Goal: Information Seeking & Learning: Compare options

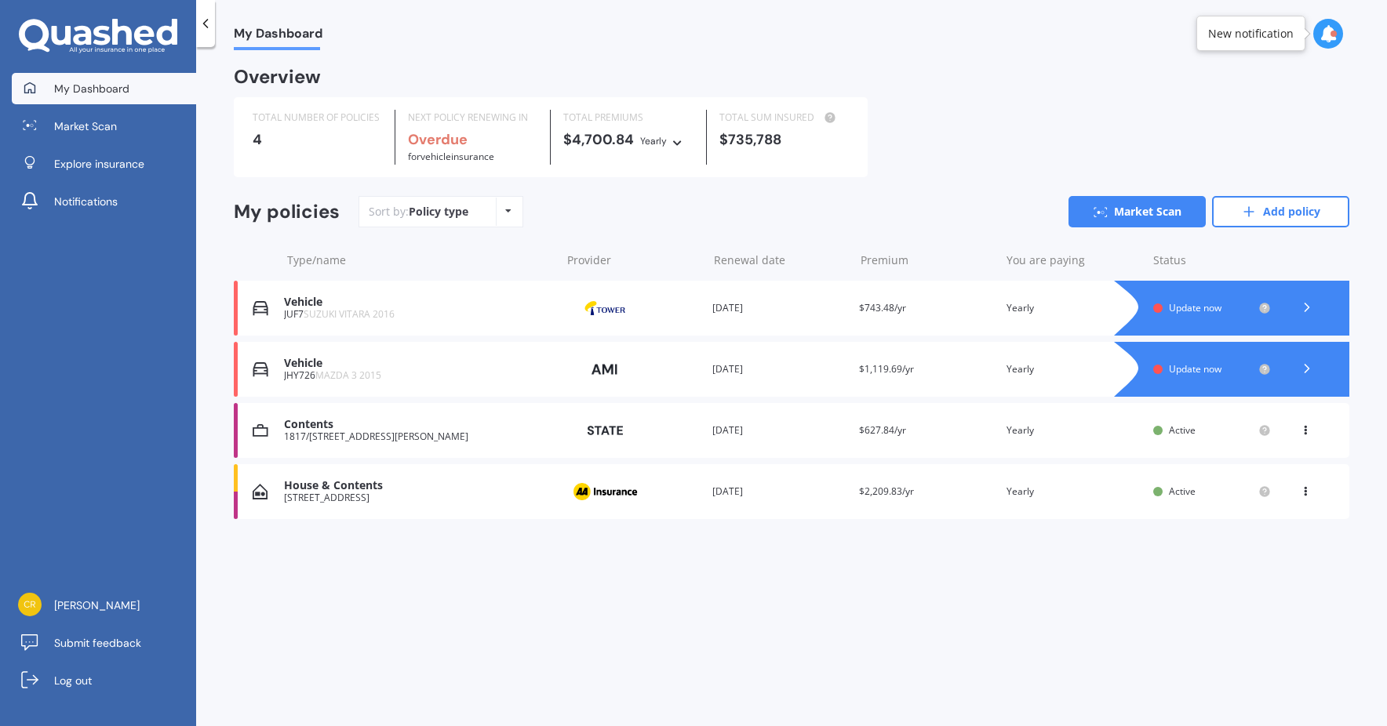
click at [1197, 376] on span "Update now" at bounding box center [1195, 368] width 53 height 13
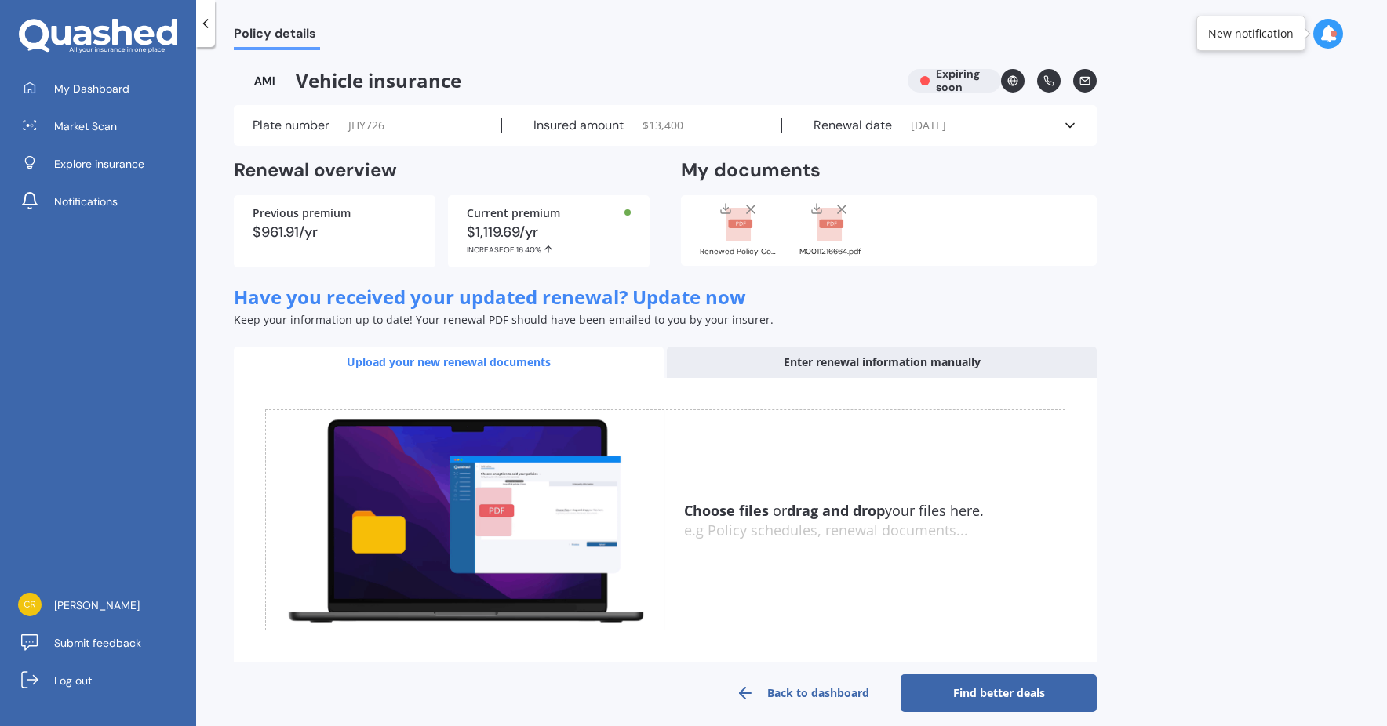
scroll to position [14, 0]
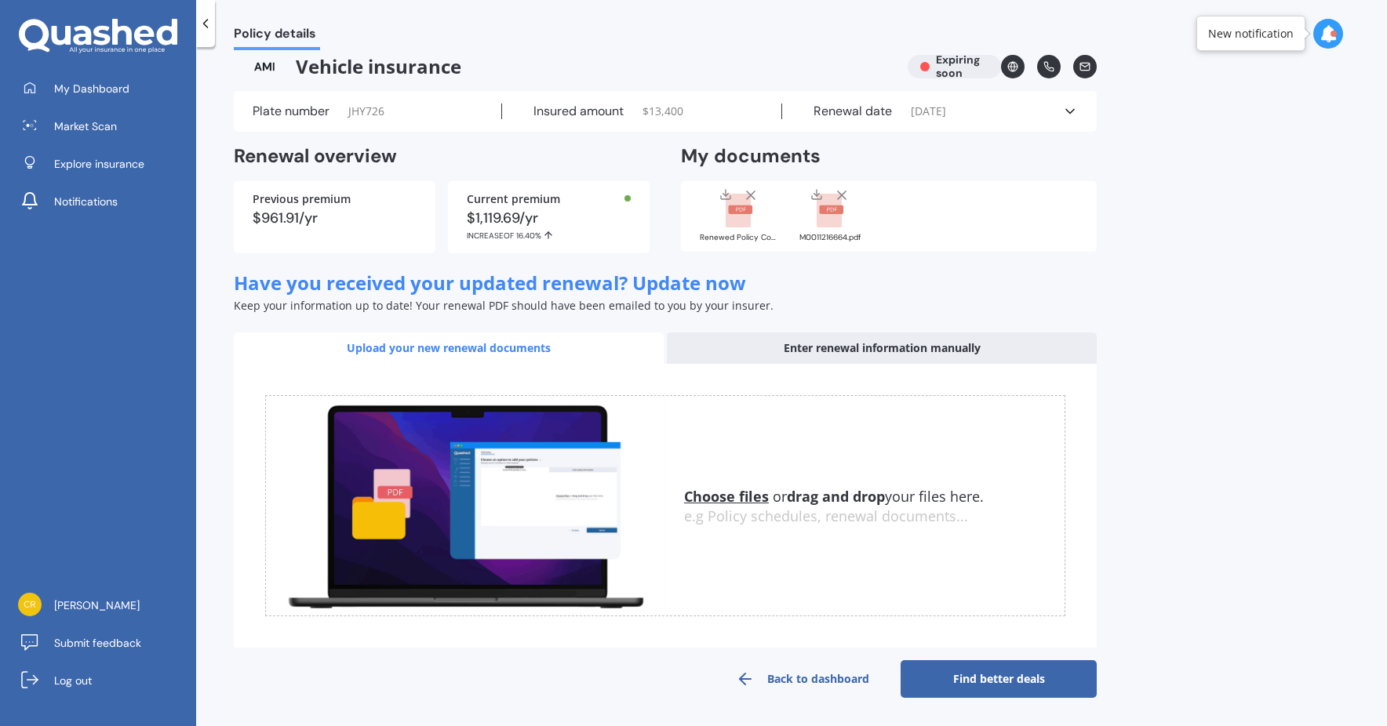
click at [741, 497] on u "Choose files" at bounding box center [726, 496] width 85 height 19
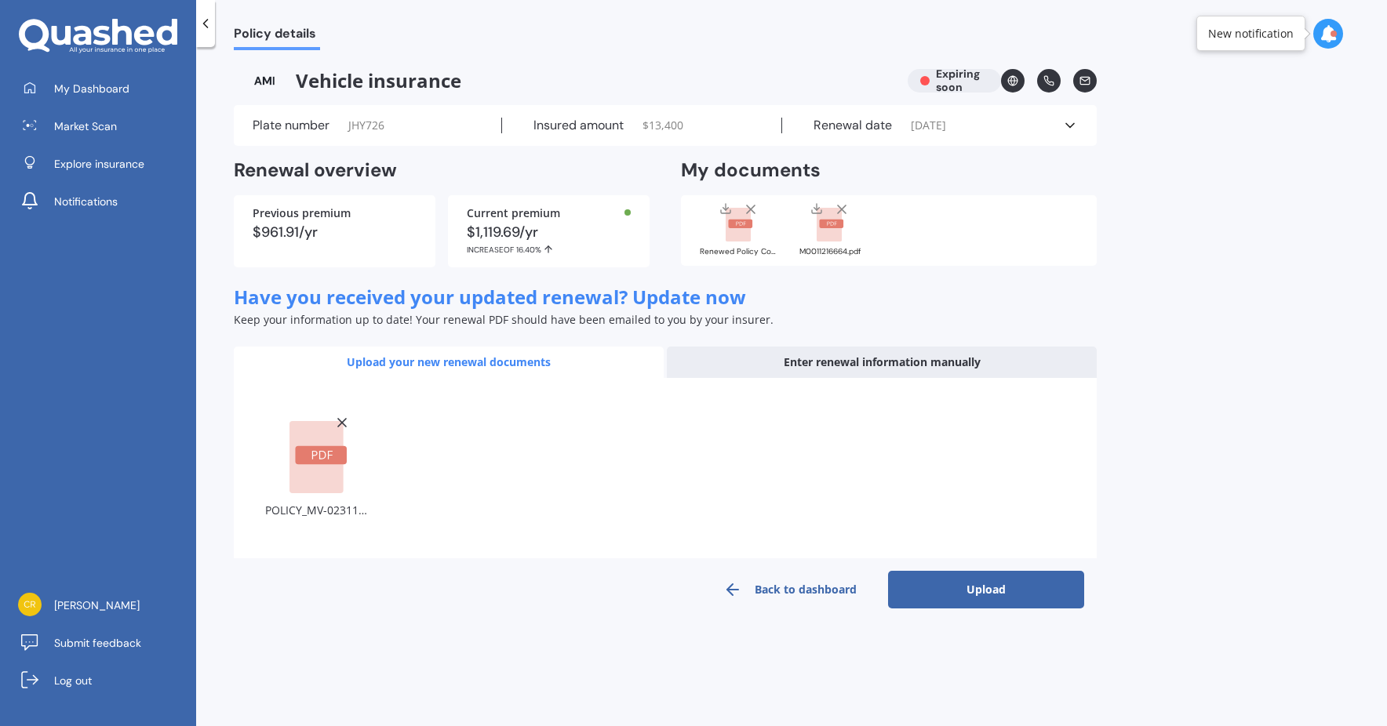
click at [941, 581] on button "Upload" at bounding box center [986, 590] width 196 height 38
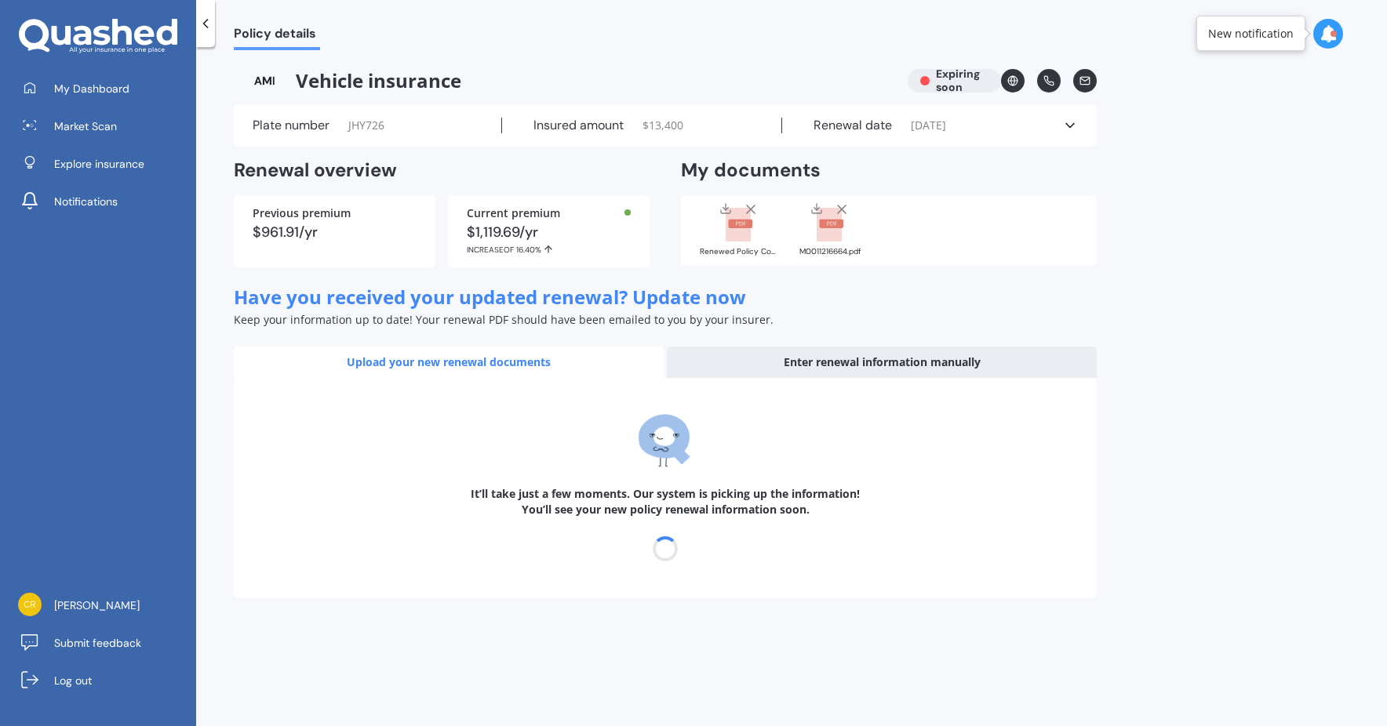
select select "19"
select select "09"
select select "2026"
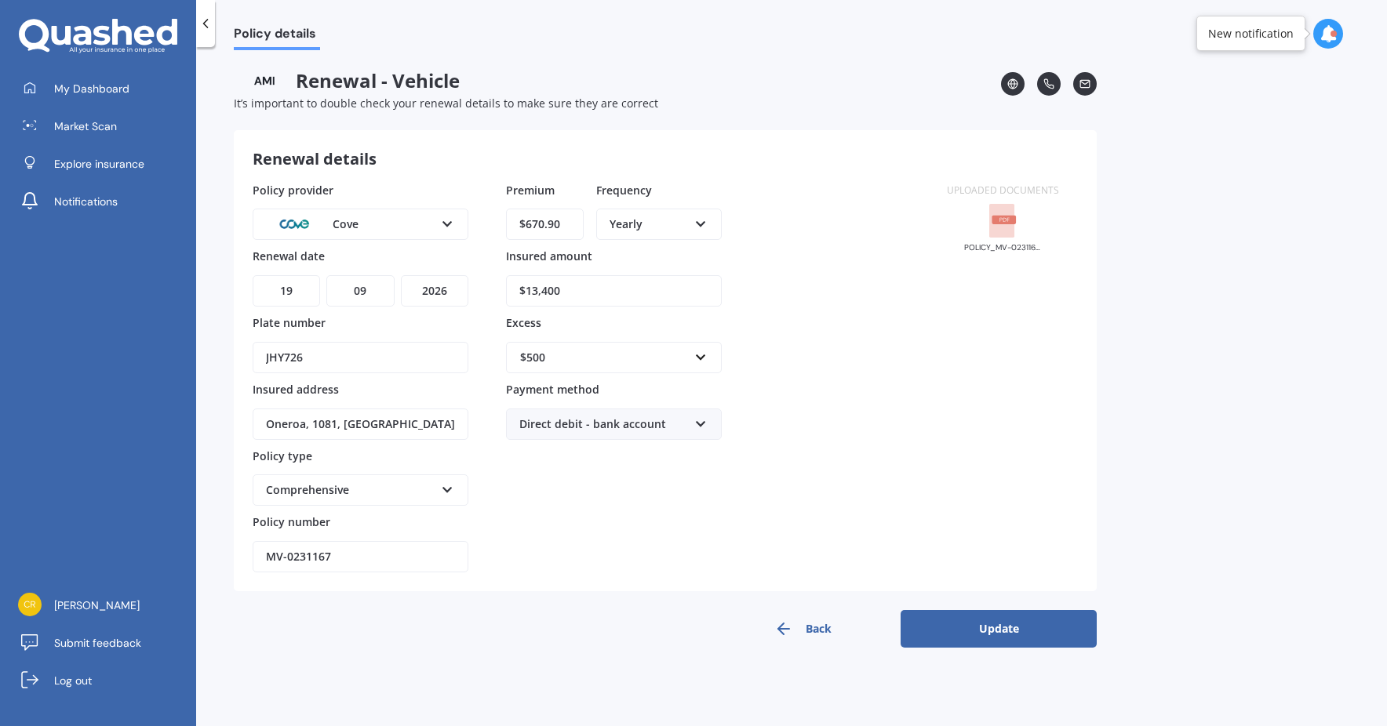
click at [938, 619] on button "Update" at bounding box center [999, 629] width 196 height 38
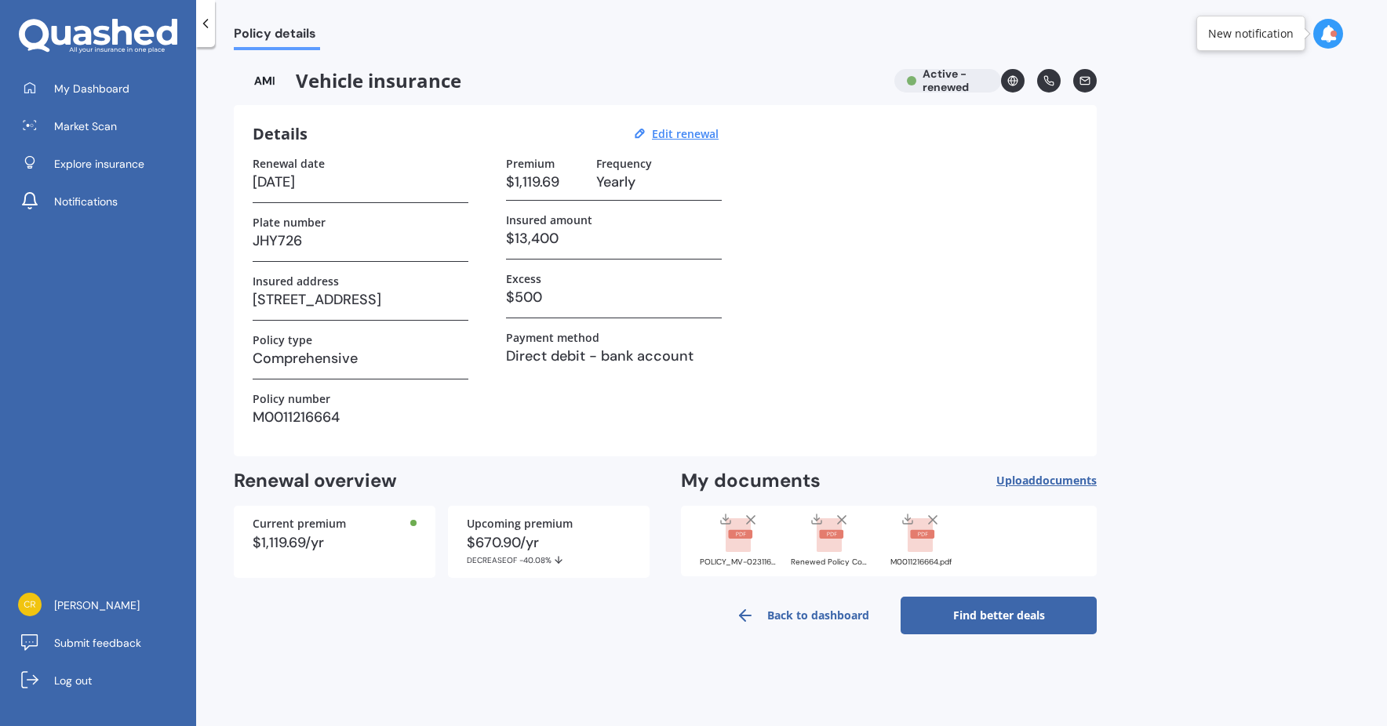
click at [937, 615] on link "Find better deals" at bounding box center [999, 616] width 196 height 38
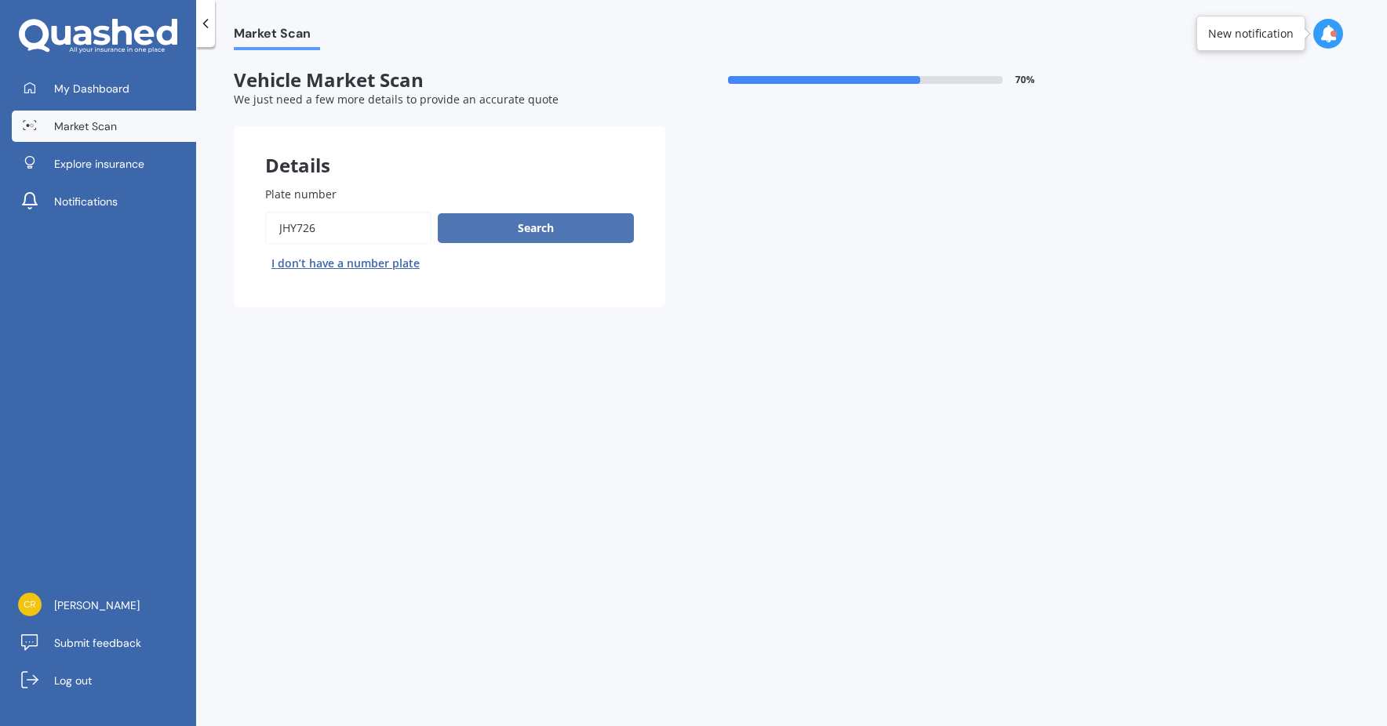
click at [608, 234] on button "Search" at bounding box center [536, 228] width 196 height 30
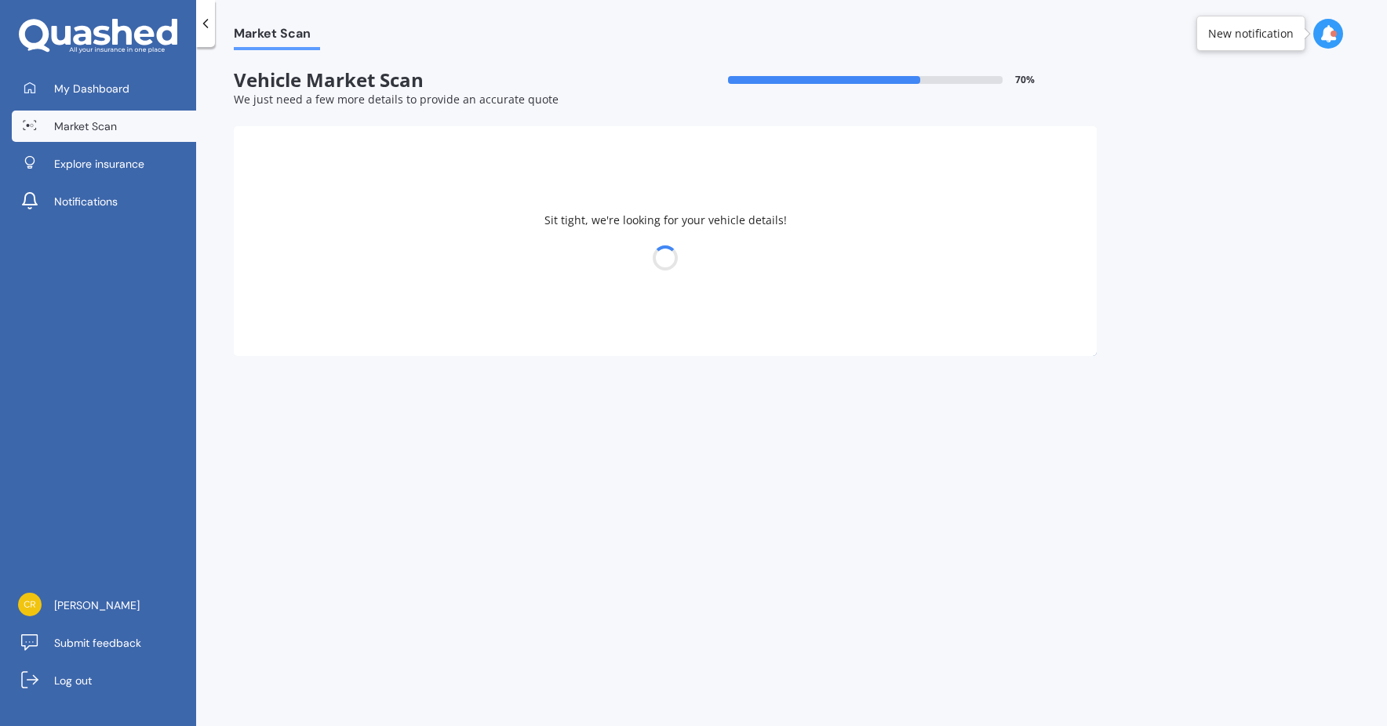
select select "MAZDA"
select select "09"
select select "11"
select select "1981"
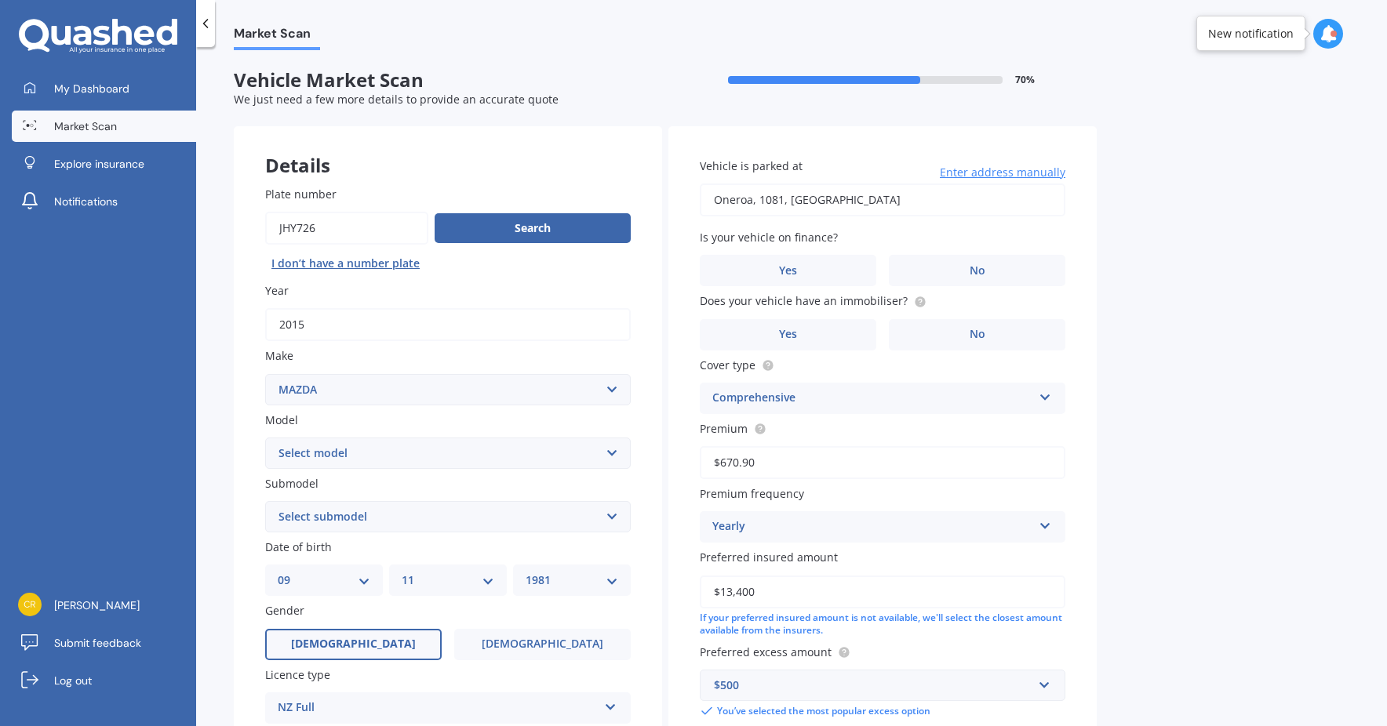
scroll to position [197, 0]
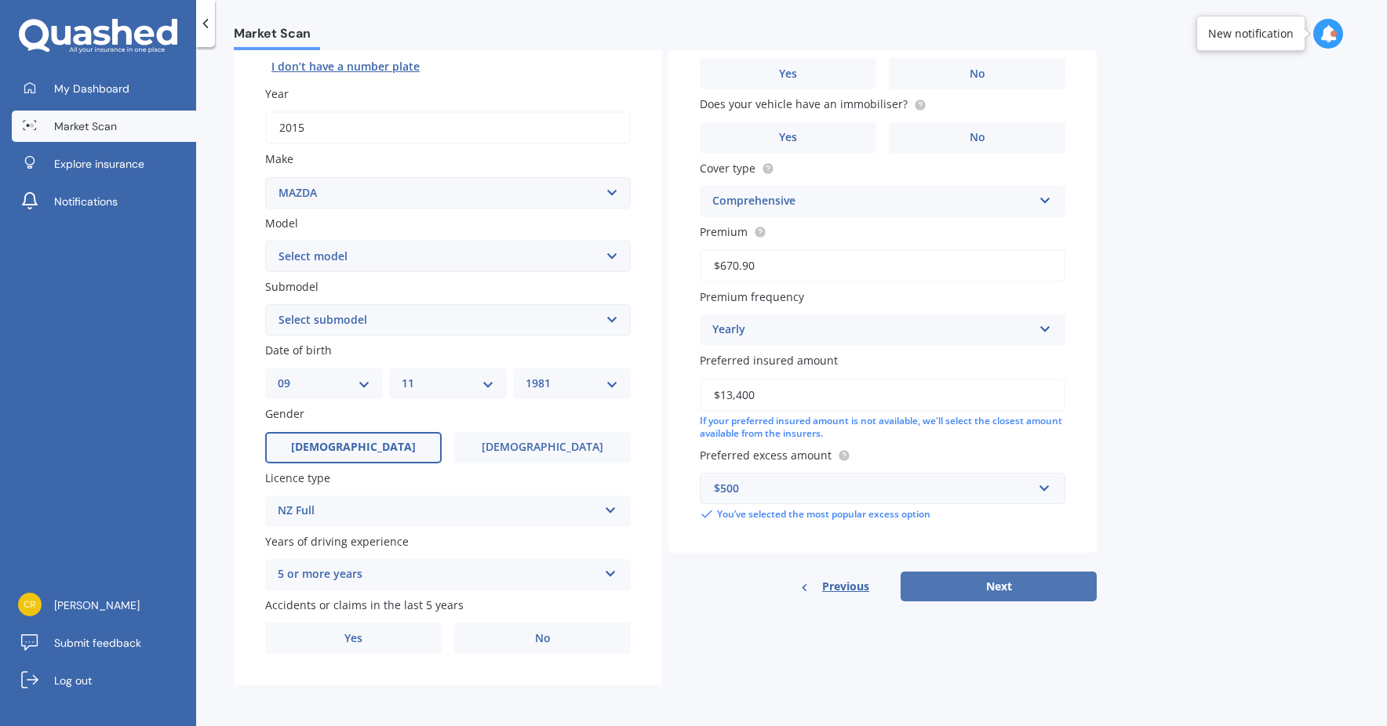
click at [957, 591] on button "Next" at bounding box center [999, 587] width 196 height 30
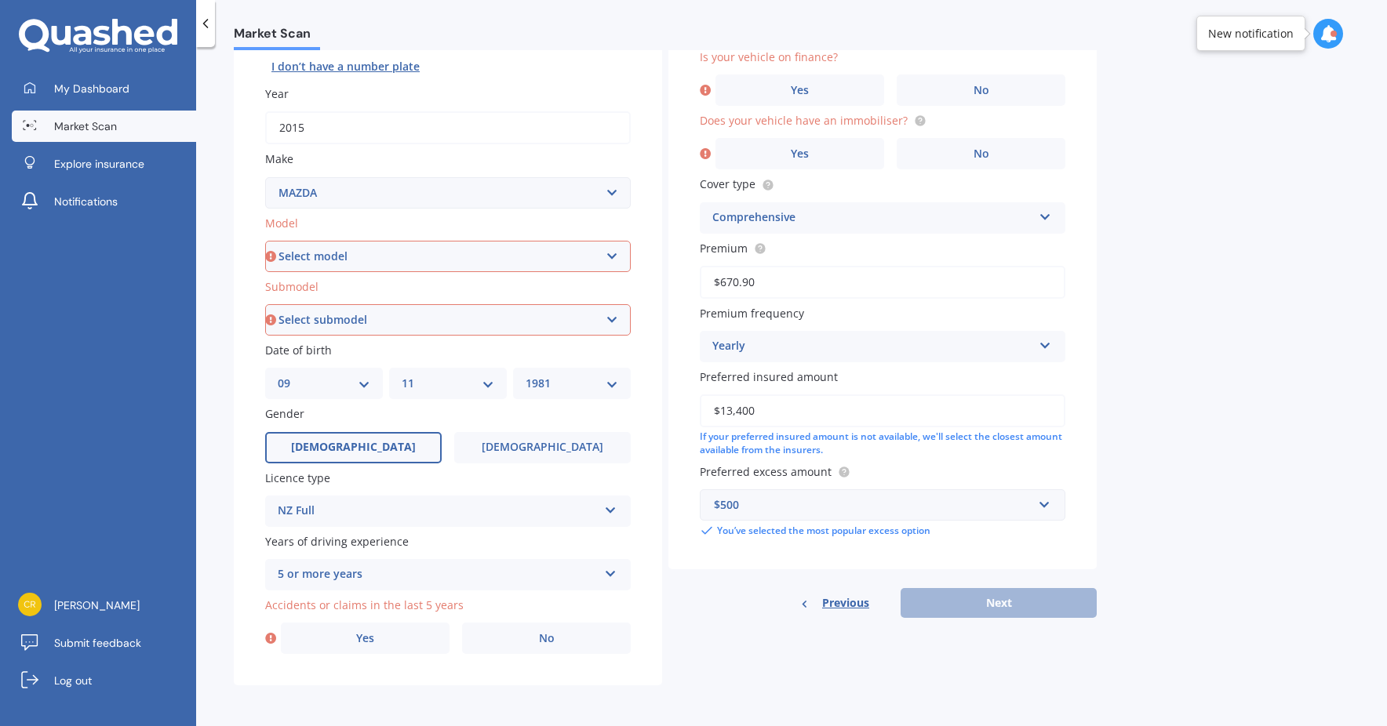
click at [620, 583] on div "5 or more years 5 or more years 4 years 3 years 2 years 1 year" at bounding box center [448, 574] width 366 height 31
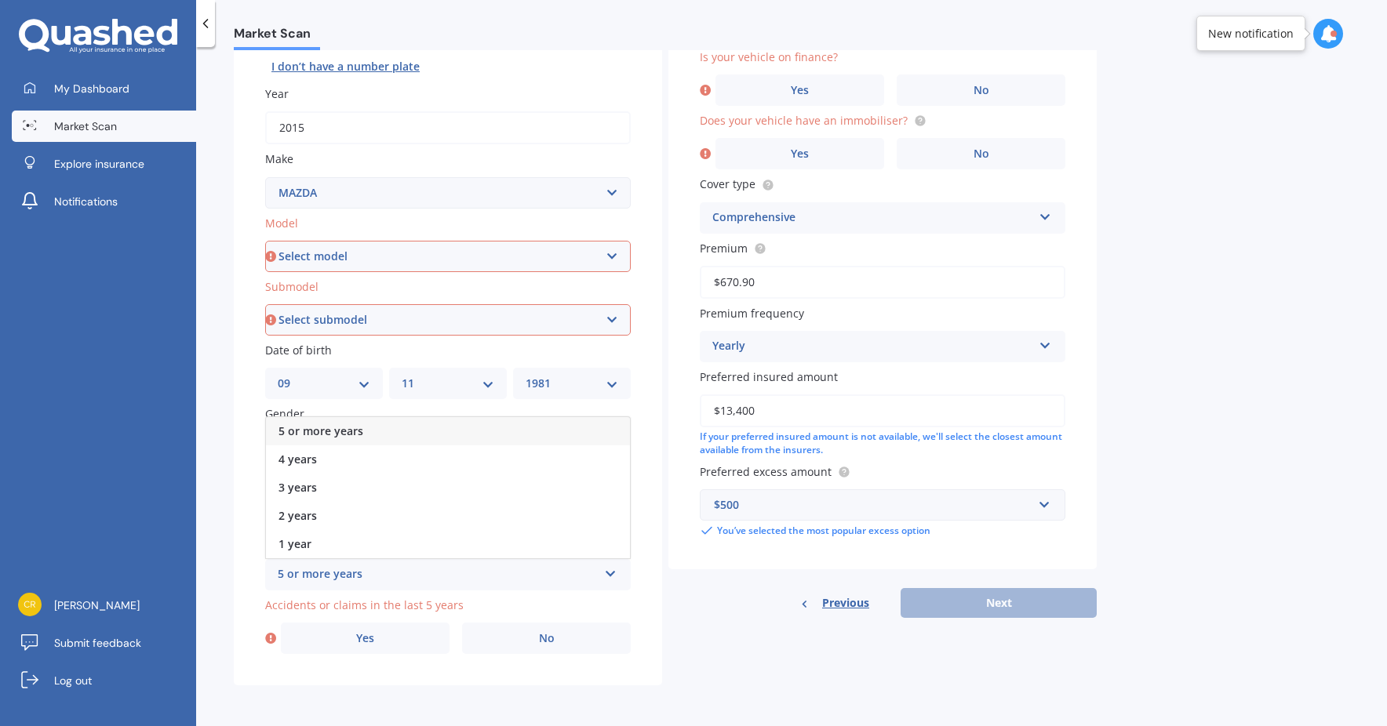
click at [540, 434] on div "5 or more years" at bounding box center [448, 431] width 364 height 28
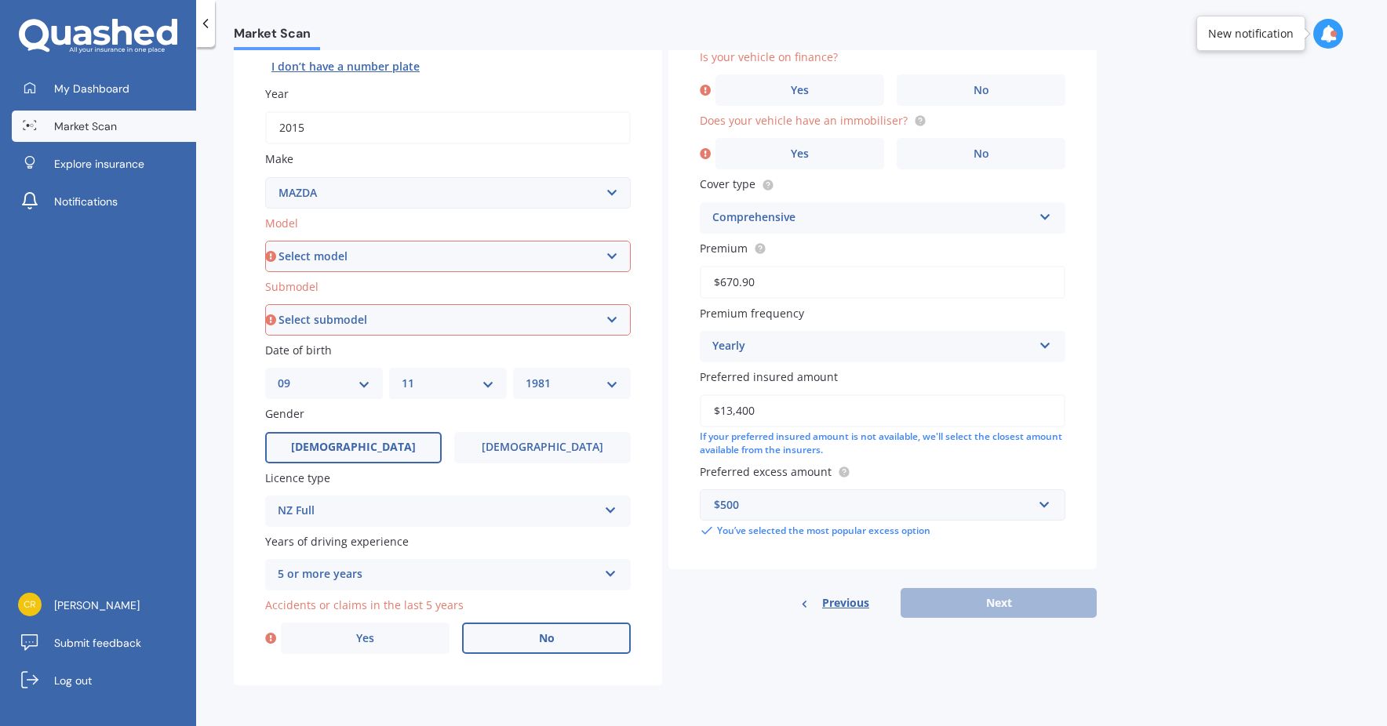
click at [529, 631] on label "No" at bounding box center [546, 638] width 169 height 31
click at [0, 0] on input "No" at bounding box center [0, 0] width 0 height 0
click at [956, 606] on div "Previous Next" at bounding box center [882, 603] width 428 height 30
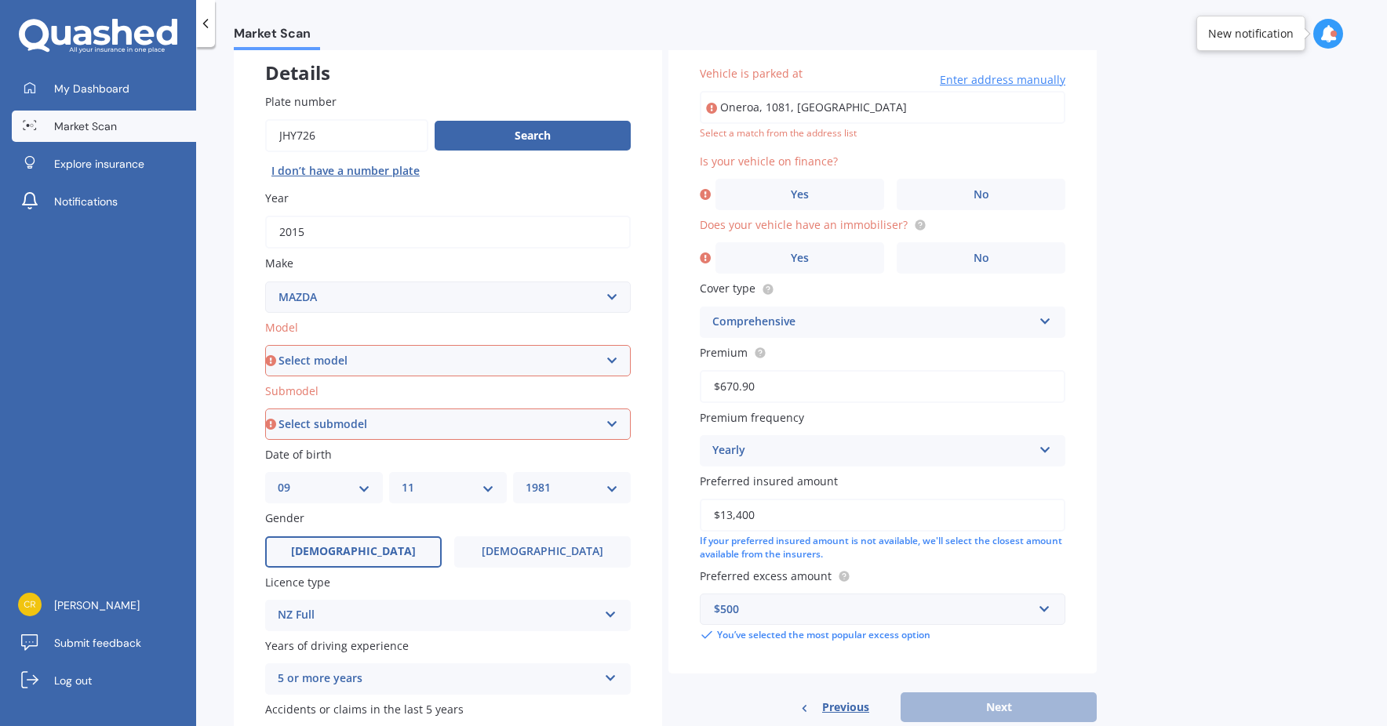
scroll to position [79, 0]
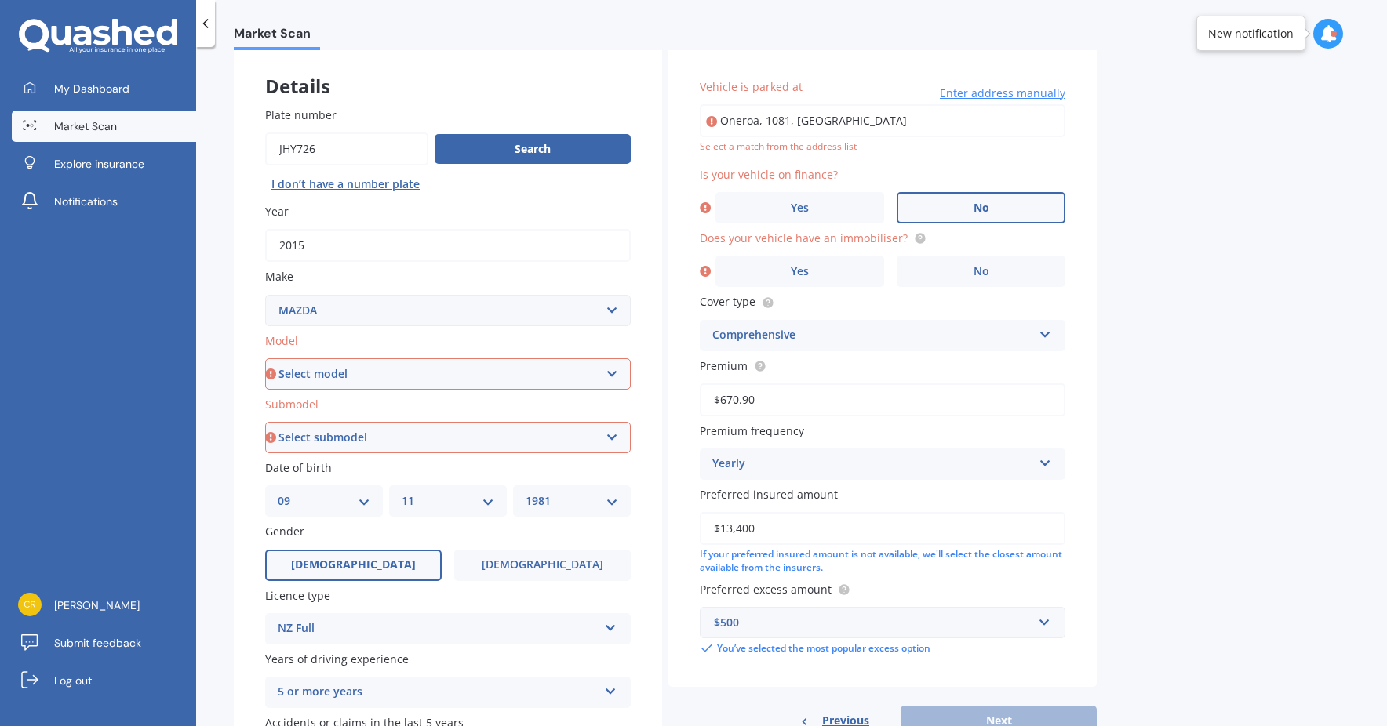
click at [998, 207] on label "No" at bounding box center [981, 207] width 169 height 31
click at [0, 0] on input "No" at bounding box center [0, 0] width 0 height 0
click at [999, 254] on div "Does your vehicle have an immobiliser? Yes No" at bounding box center [883, 258] width 366 height 57
click at [1001, 263] on label "No" at bounding box center [981, 271] width 169 height 31
click at [0, 0] on input "No" at bounding box center [0, 0] width 0 height 0
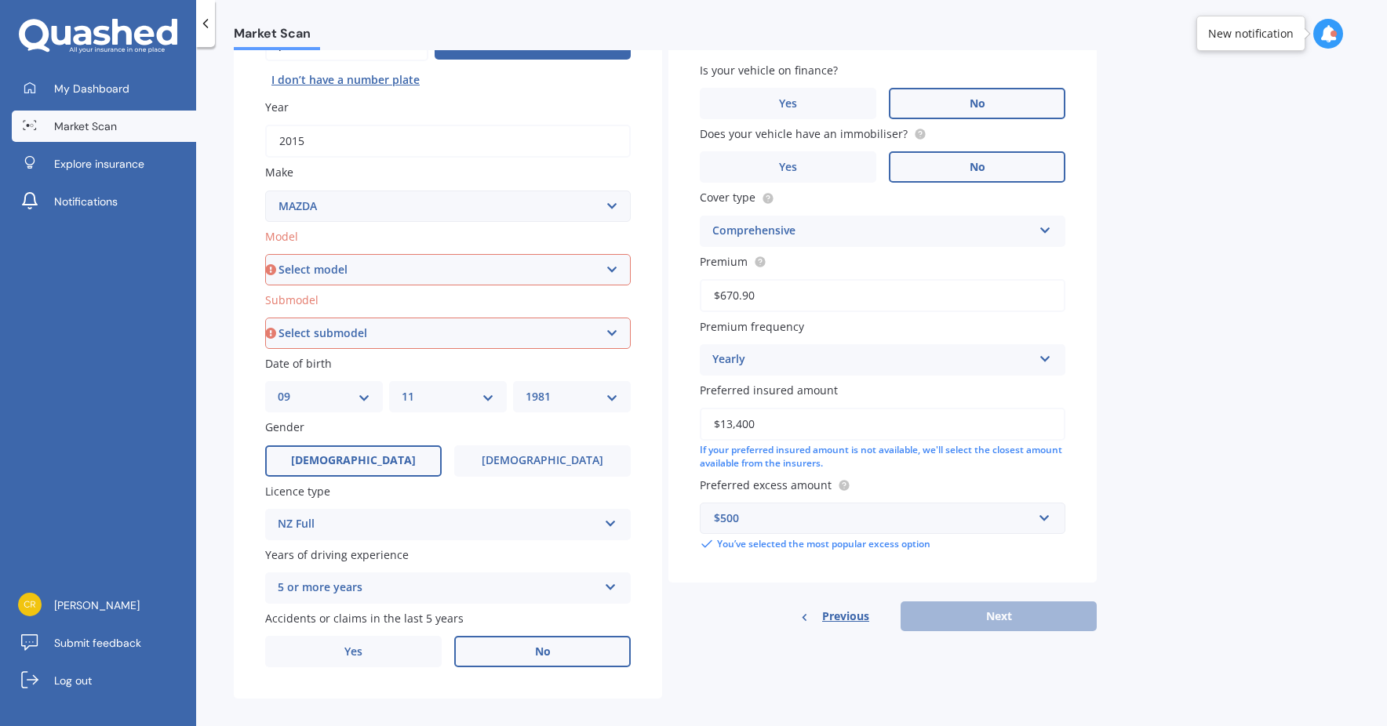
scroll to position [197, 0]
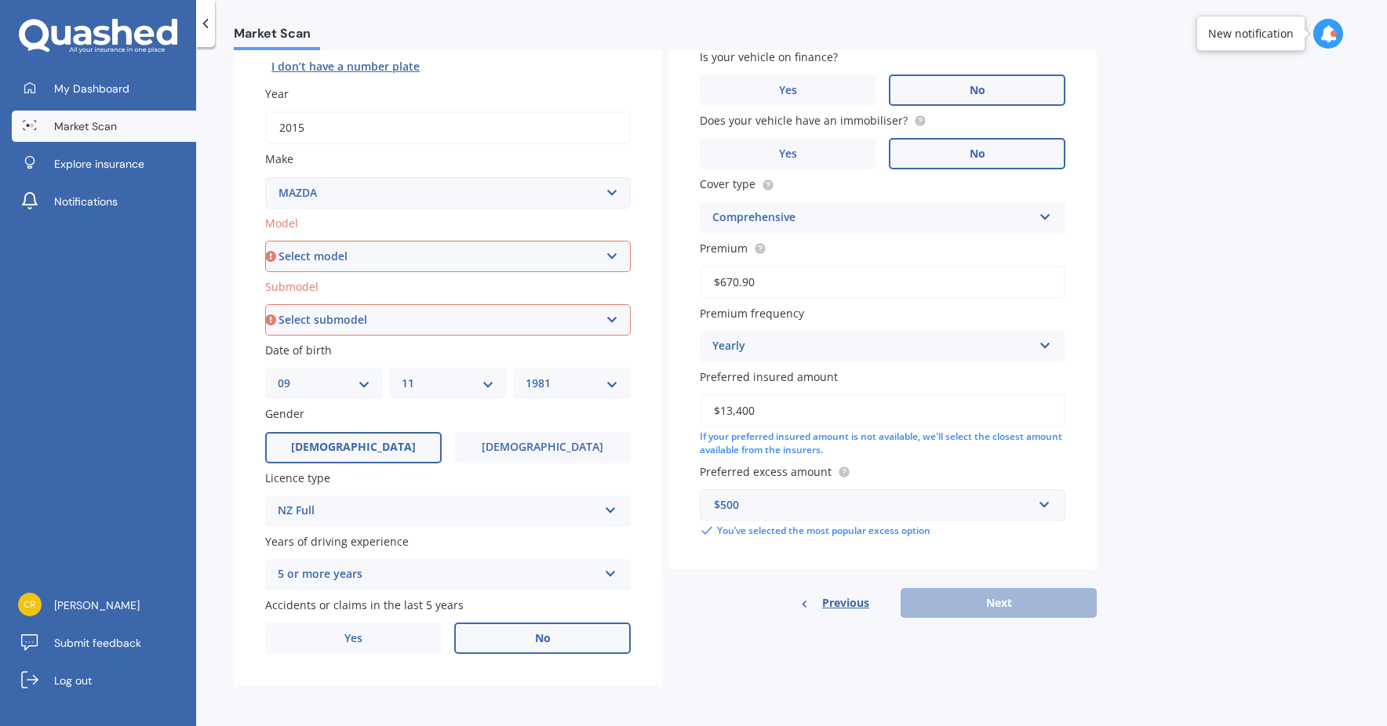
click at [1010, 588] on div "Vehicle is parked at Oneroa, 1081, New Zealand Enter address manually Select a …" at bounding box center [882, 273] width 428 height 689
click at [538, 247] on select "Select model 121 2 3 323 323 / Familia 6 626 929 Atenza Autozam Axela AZ3 B2000…" at bounding box center [448, 256] width 366 height 31
select select "3"
click at [265, 241] on select "Select model 121 2 3 323 323 / Familia 6 626 929 Atenza Autozam Axela AZ3 B2000…" at bounding box center [448, 256] width 366 height 31
click at [559, 319] on select "Select submodel (all other) 2.0 GLX 2.0GSX Hatch MPS 2.3 6MT MPS Turbo SP22 LTD…" at bounding box center [448, 319] width 366 height 31
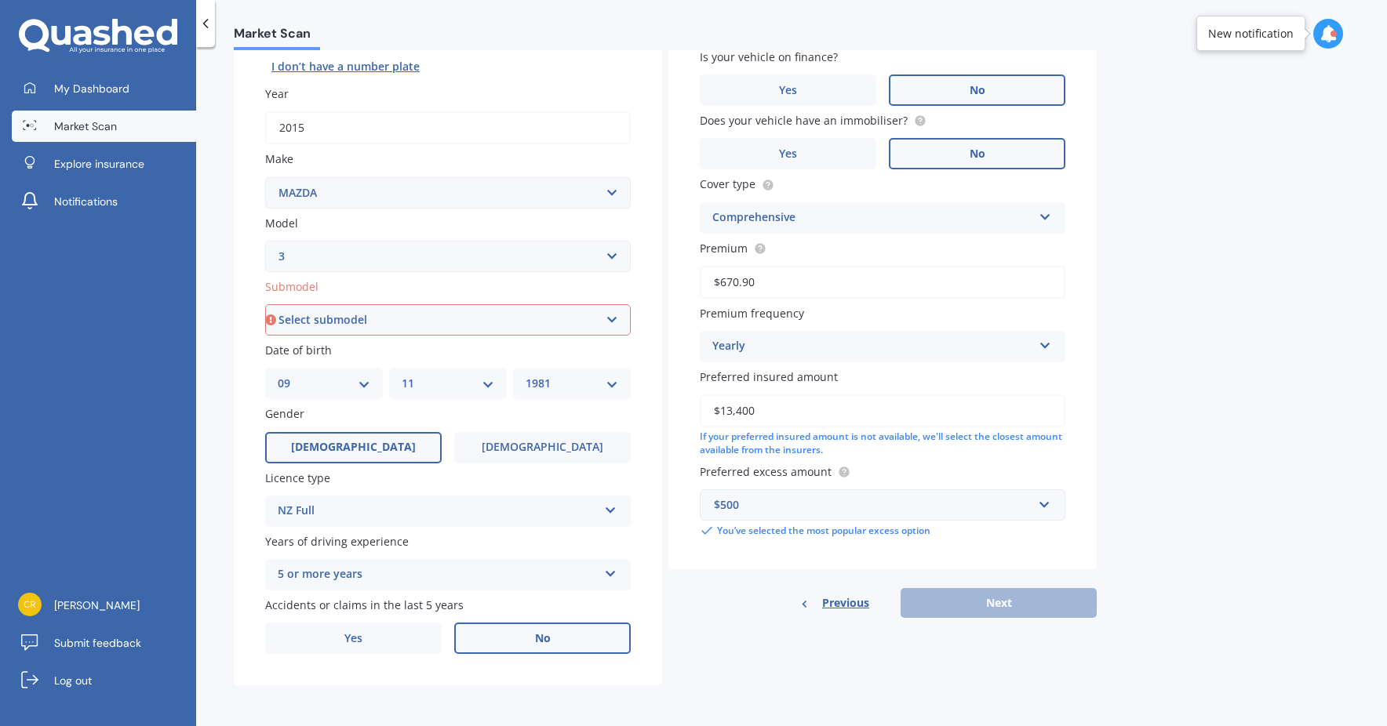
select select "(ALL OTHER)"
click at [265, 304] on select "Select submodel (all other) 2.0 GLX 2.0GSX Hatch MPS 2.3 6MT MPS Turbo SP22 LTD…" at bounding box center [448, 319] width 366 height 31
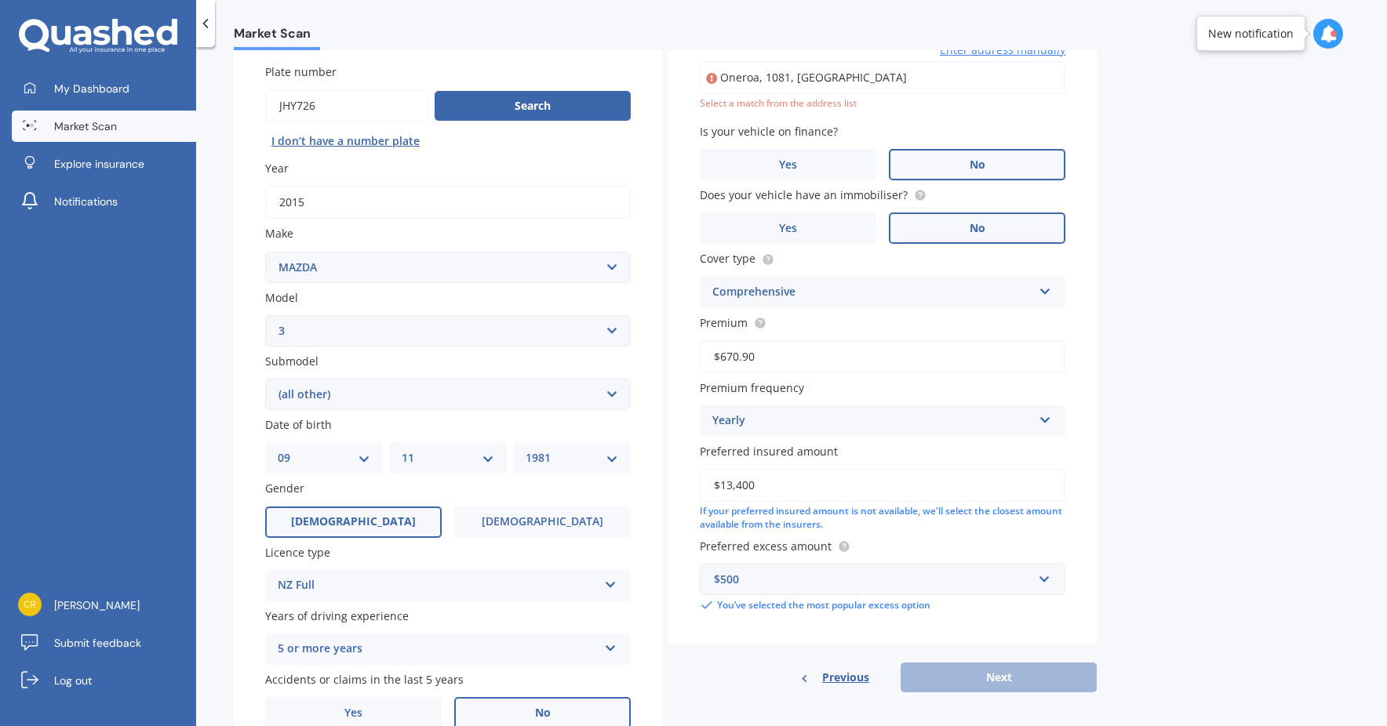
scroll to position [107, 0]
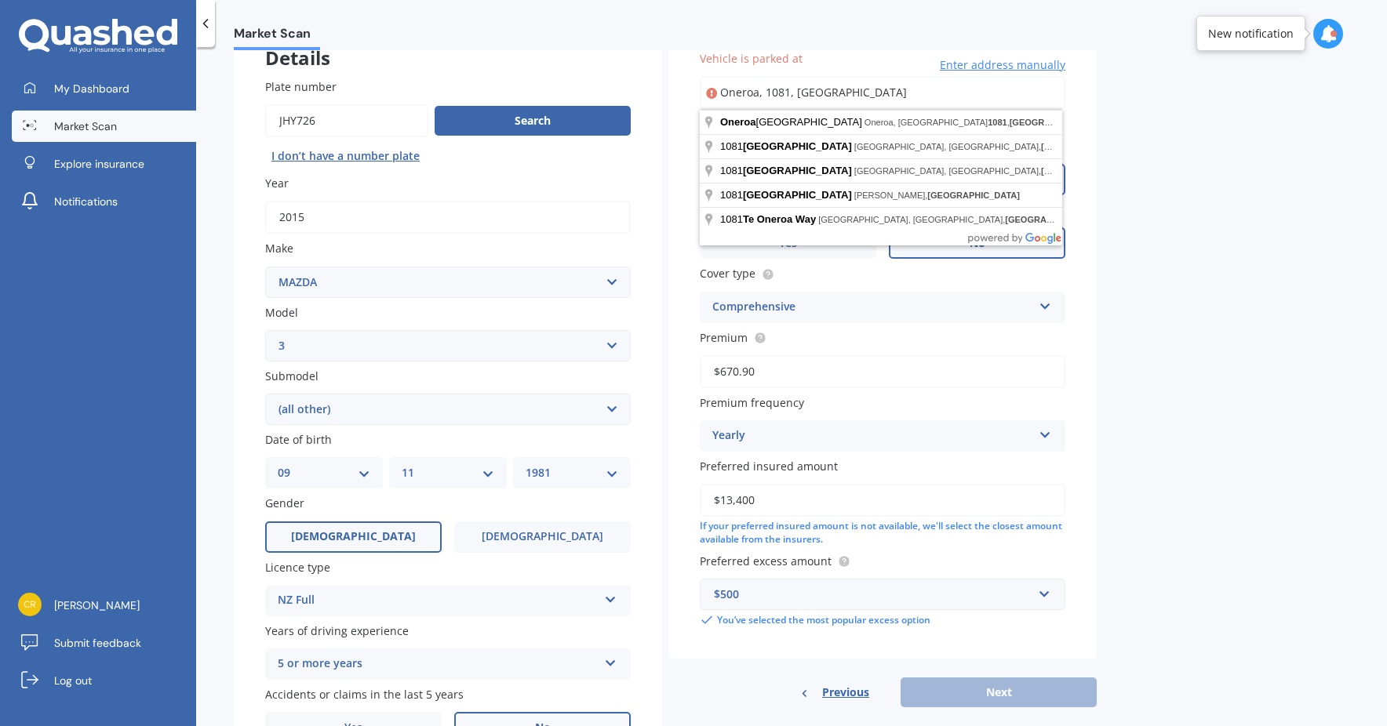
click at [1266, 537] on div "Market Scan Vehicle Market Scan 70 % We just need a few more details to provide…" at bounding box center [791, 389] width 1191 height 679
click at [934, 100] on input "Oneroa, 1081, New Zealand" at bounding box center [883, 92] width 366 height 33
click at [934, 101] on input "Oneroa, 1081, New Zealand" at bounding box center [883, 92] width 366 height 33
drag, startPoint x: 934, startPoint y: 101, endPoint x: 526, endPoint y: 81, distance: 408.5
click at [526, 81] on div "Details Plate number Search I don’t have a number plate Year 2015 Make Select m…" at bounding box center [665, 397] width 863 height 757
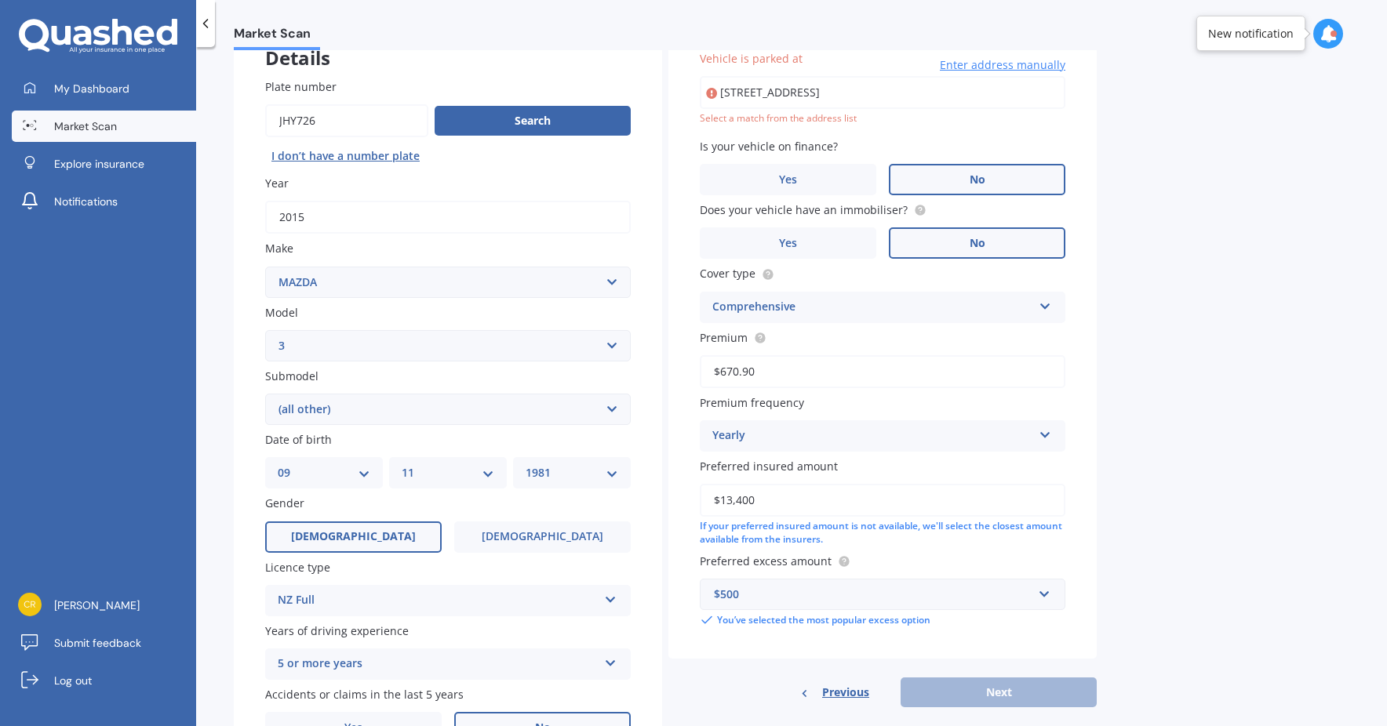
type input "27 Hekerua Road, Oneroa, Waiheke Island 1081"
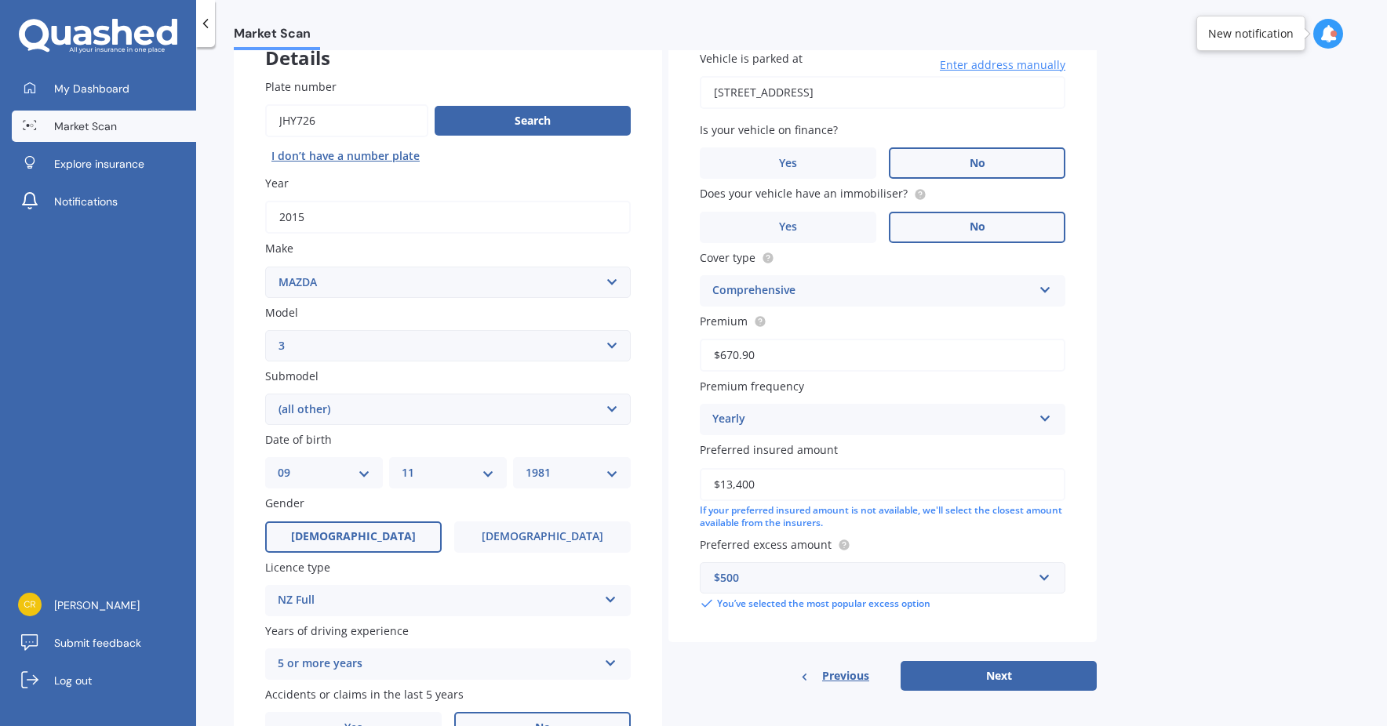
click at [1032, 672] on button "Next" at bounding box center [999, 676] width 196 height 30
select select "09"
select select "11"
select select "1981"
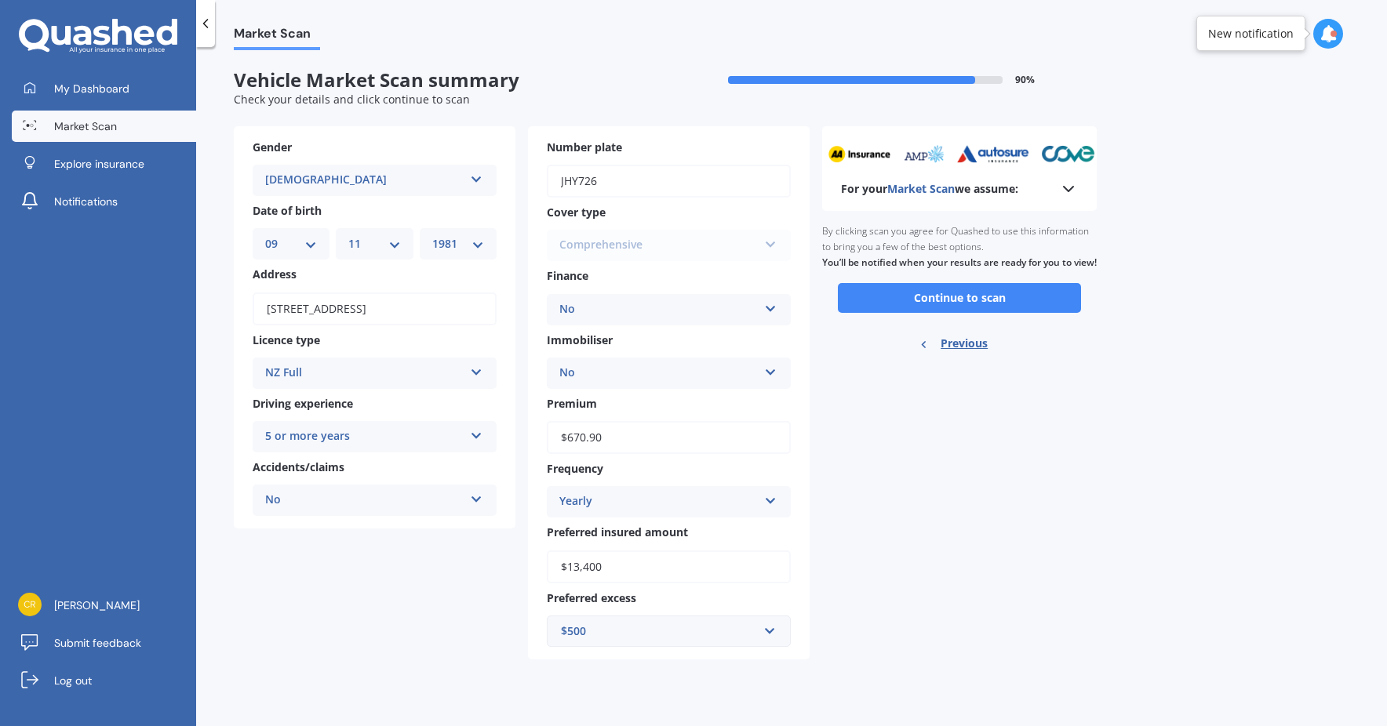
scroll to position [0, 0]
click at [1001, 313] on button "Continue to scan" at bounding box center [959, 298] width 243 height 30
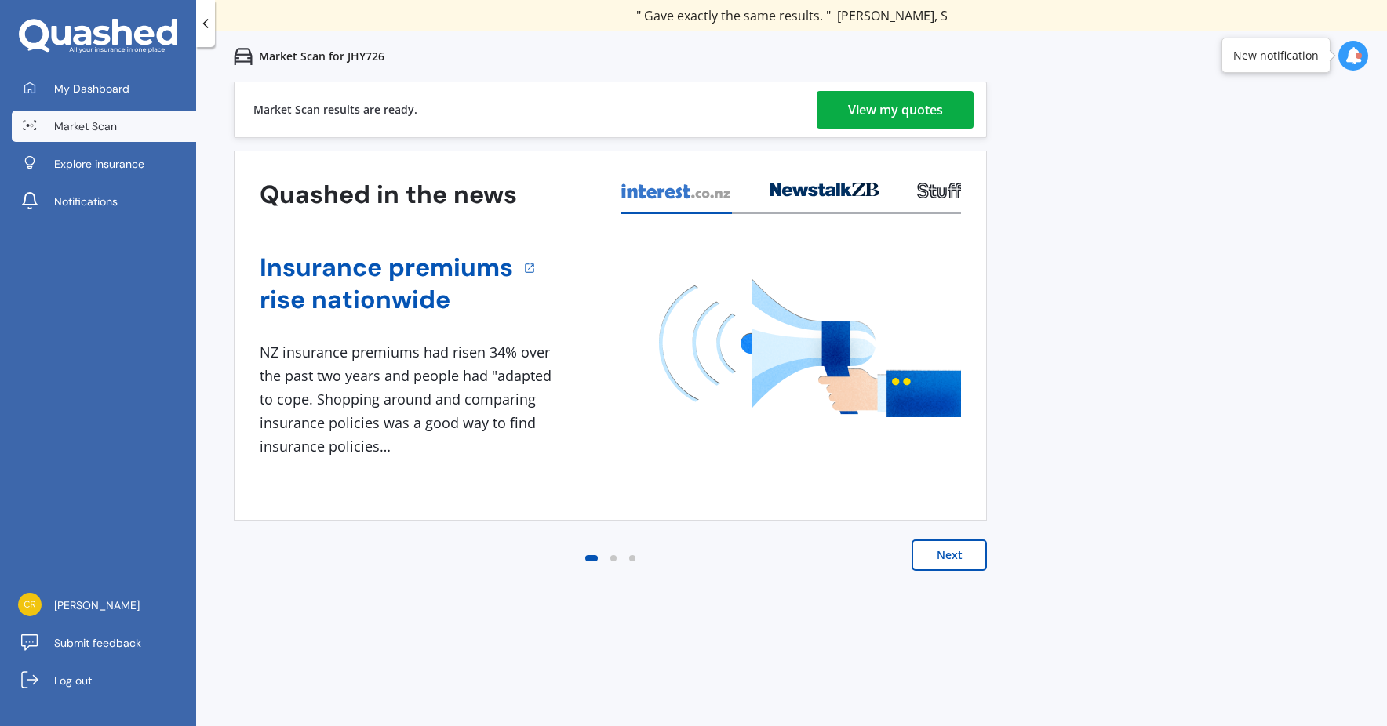
click at [864, 117] on div "View my quotes" at bounding box center [895, 110] width 95 height 38
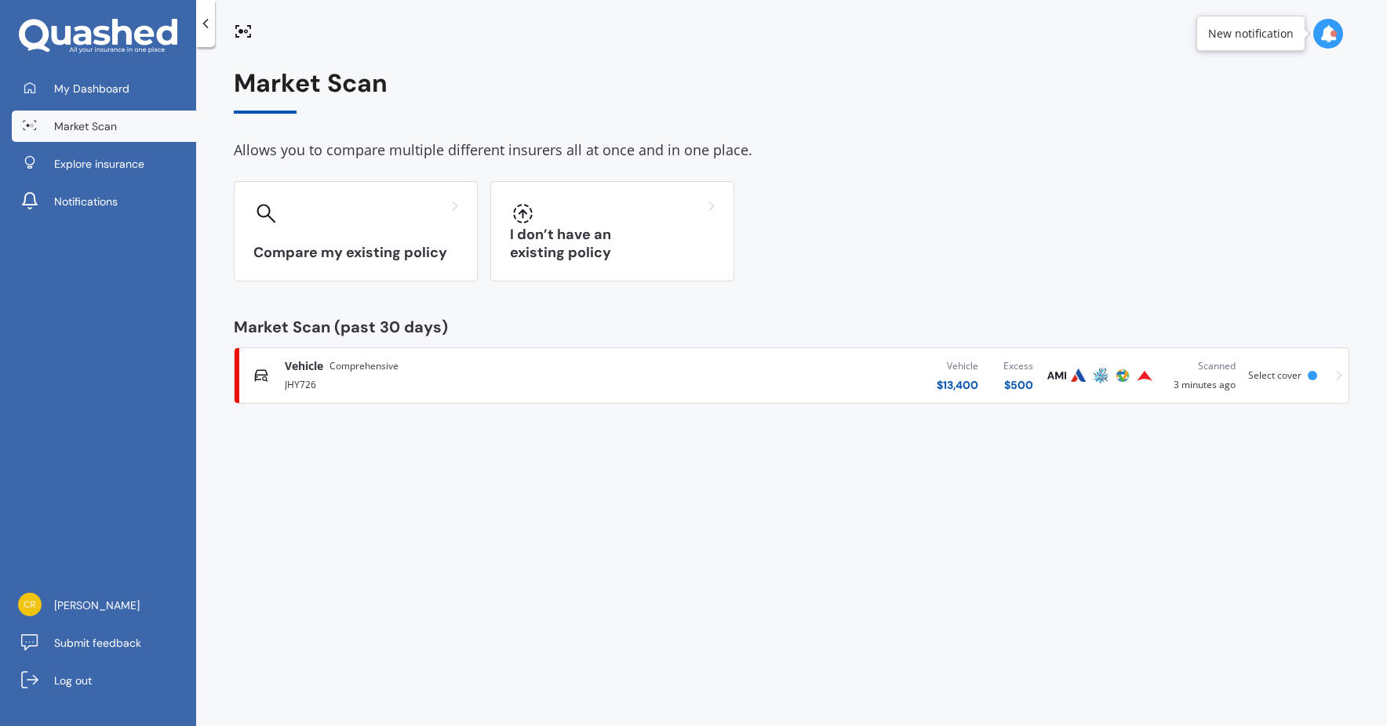
click at [563, 388] on div "JHY726" at bounding box center [467, 383] width 365 height 19
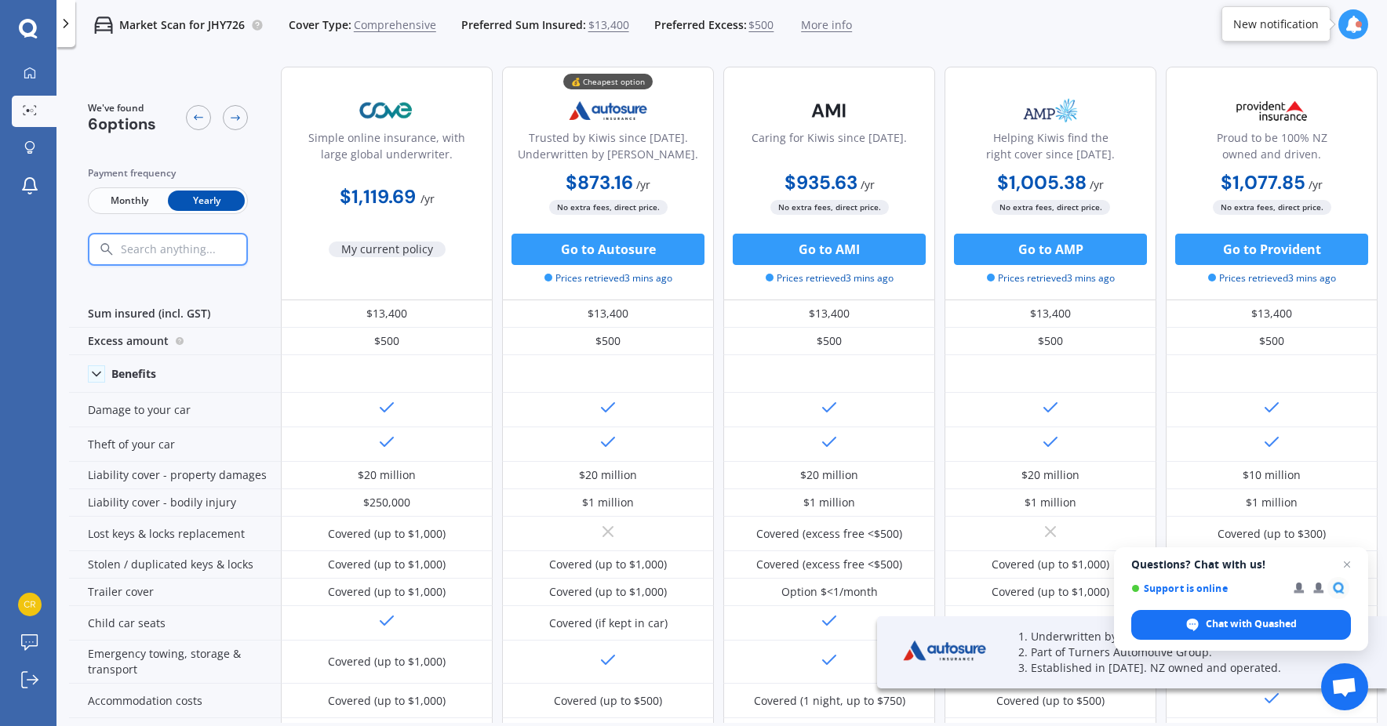
click at [71, 26] on icon at bounding box center [66, 24] width 16 height 16
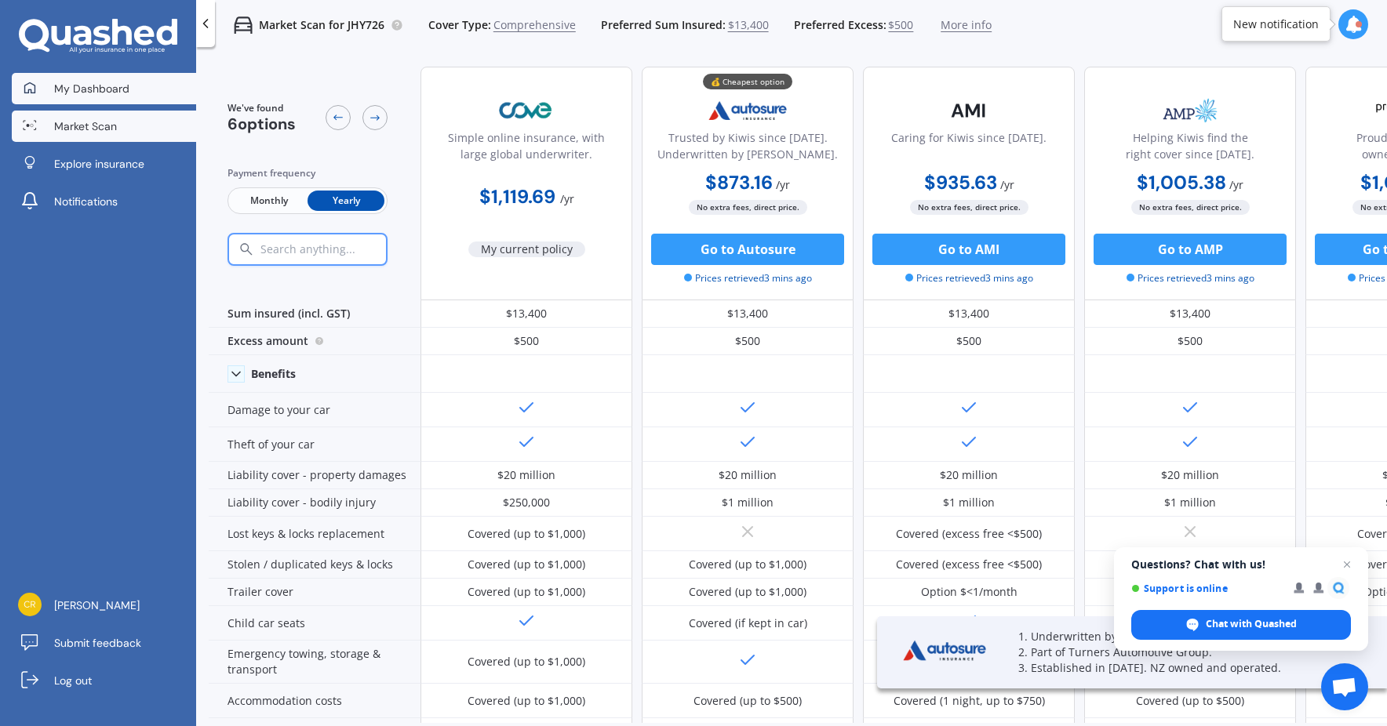
click at [131, 91] on link "My Dashboard" at bounding box center [104, 88] width 184 height 31
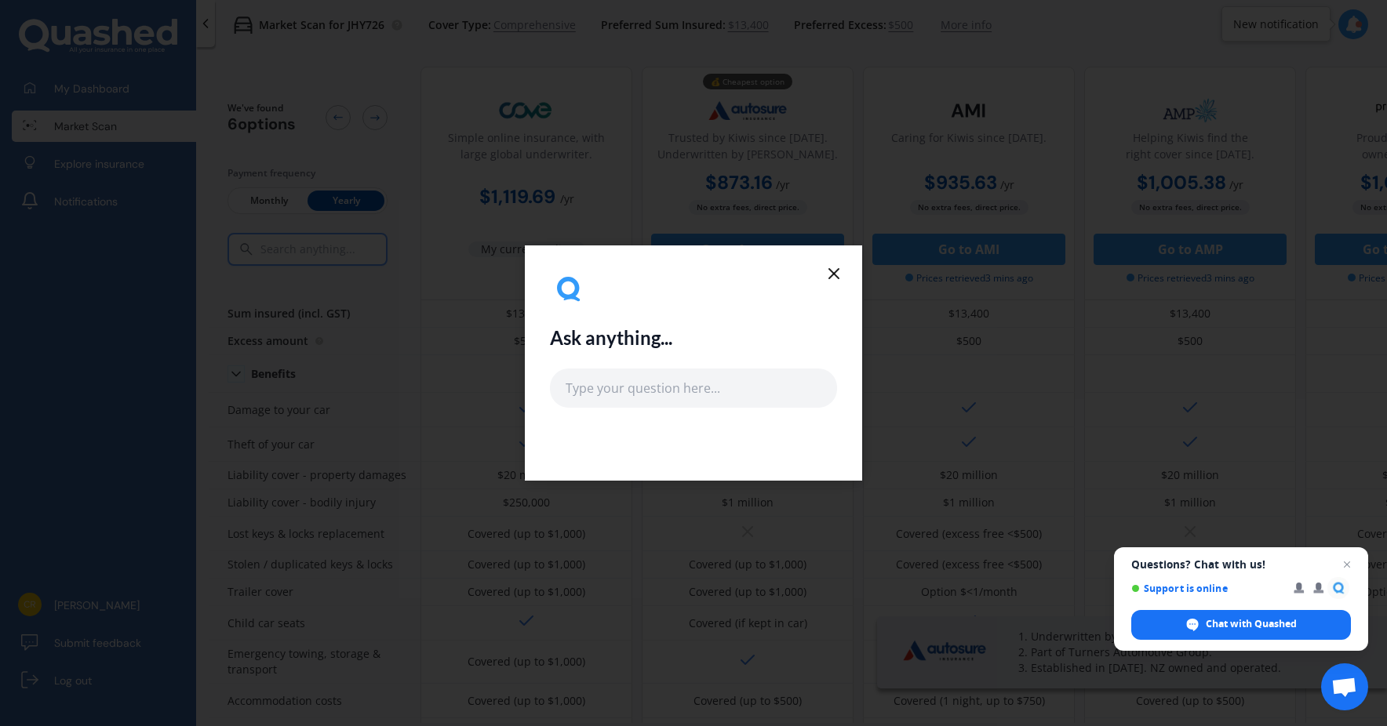
click at [828, 272] on icon at bounding box center [834, 273] width 19 height 19
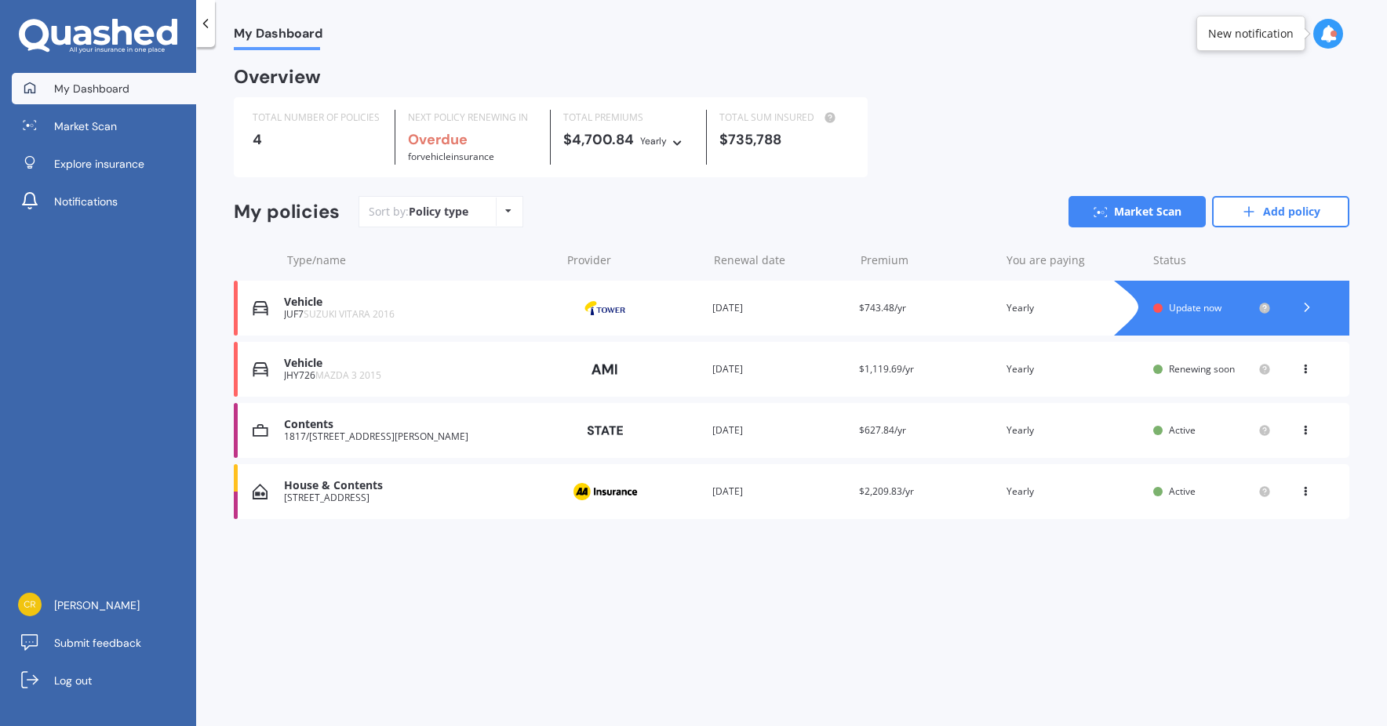
click at [956, 373] on div "Premium $1,119.69/yr" at bounding box center [926, 370] width 134 height 16
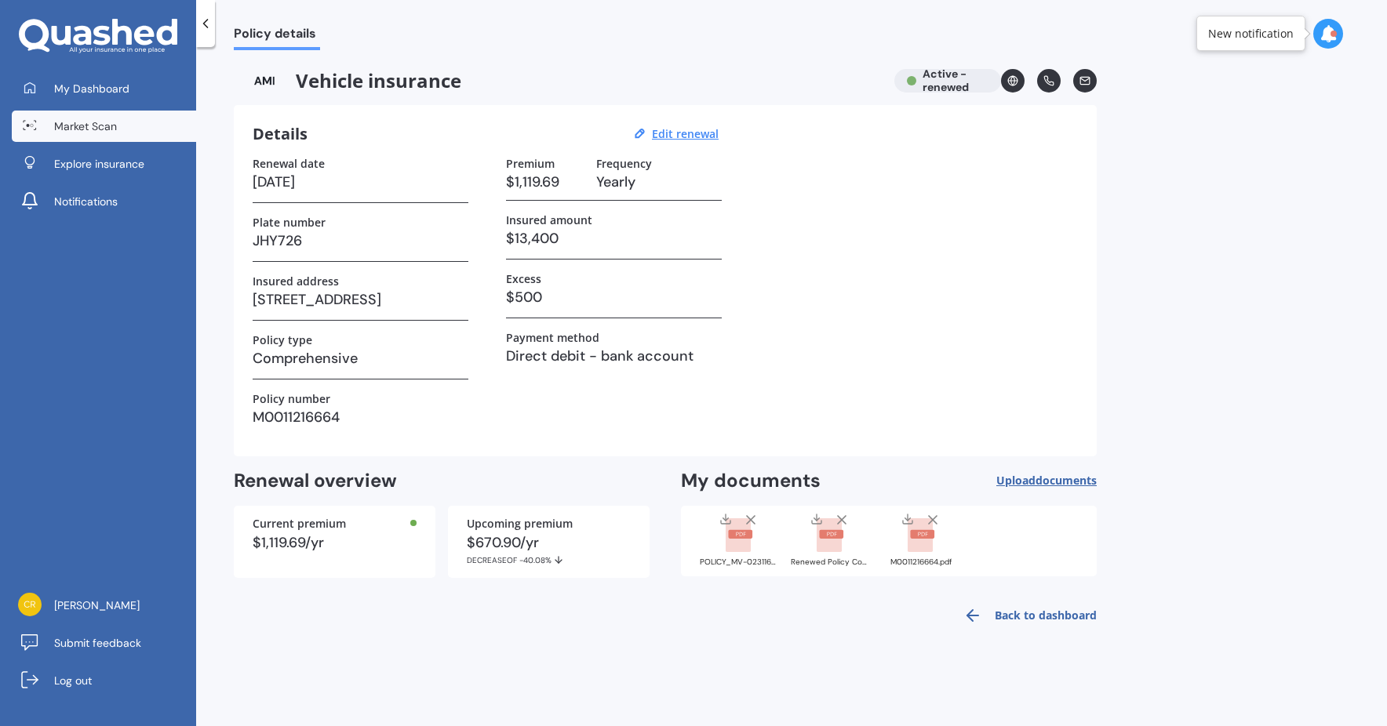
click at [56, 122] on span "Market Scan" at bounding box center [85, 126] width 63 height 16
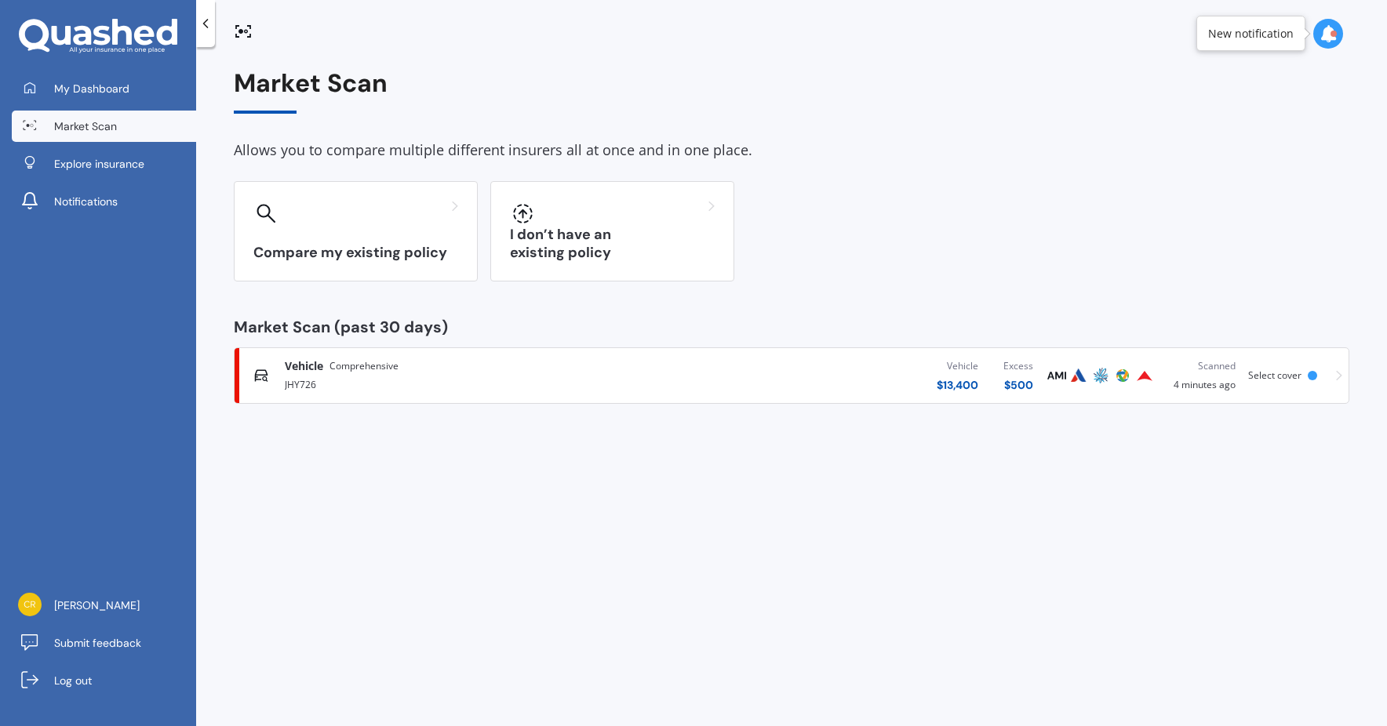
click at [379, 368] on span "Comprehensive" at bounding box center [364, 367] width 69 height 16
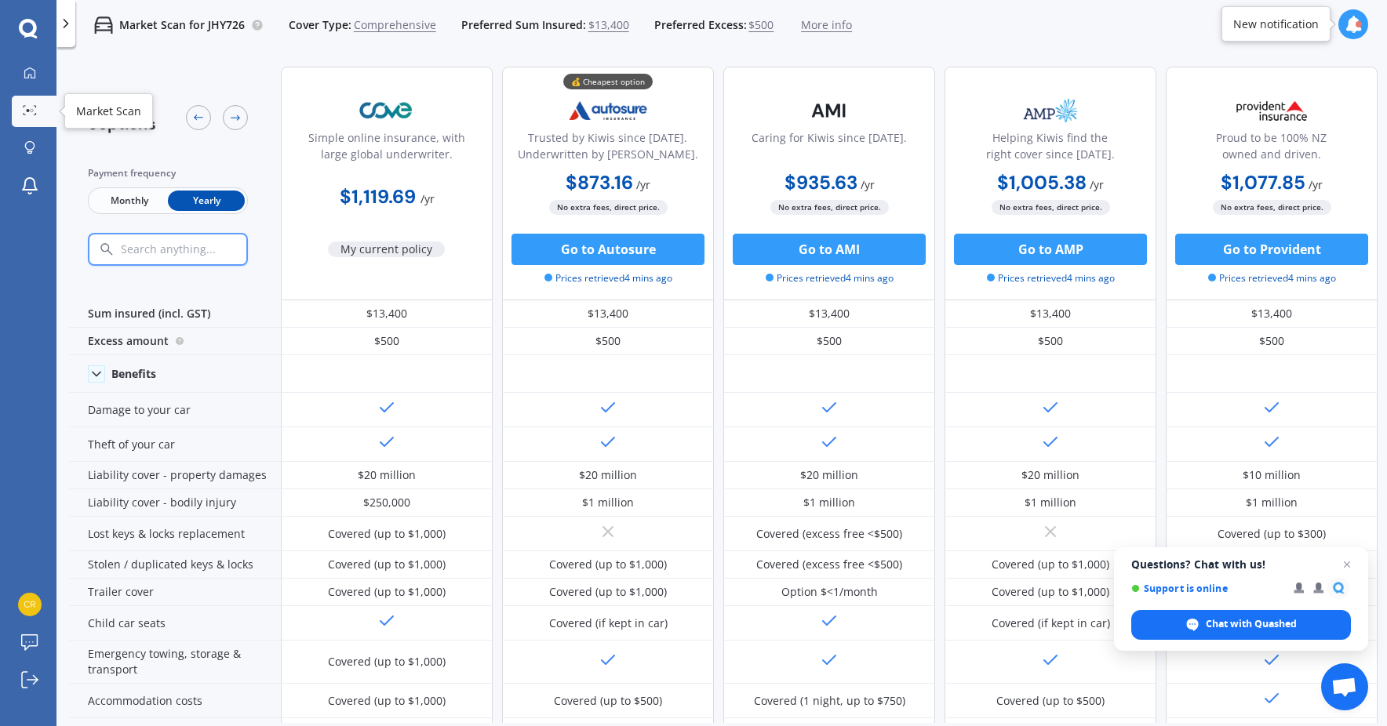
click at [38, 109] on div at bounding box center [30, 111] width 24 height 12
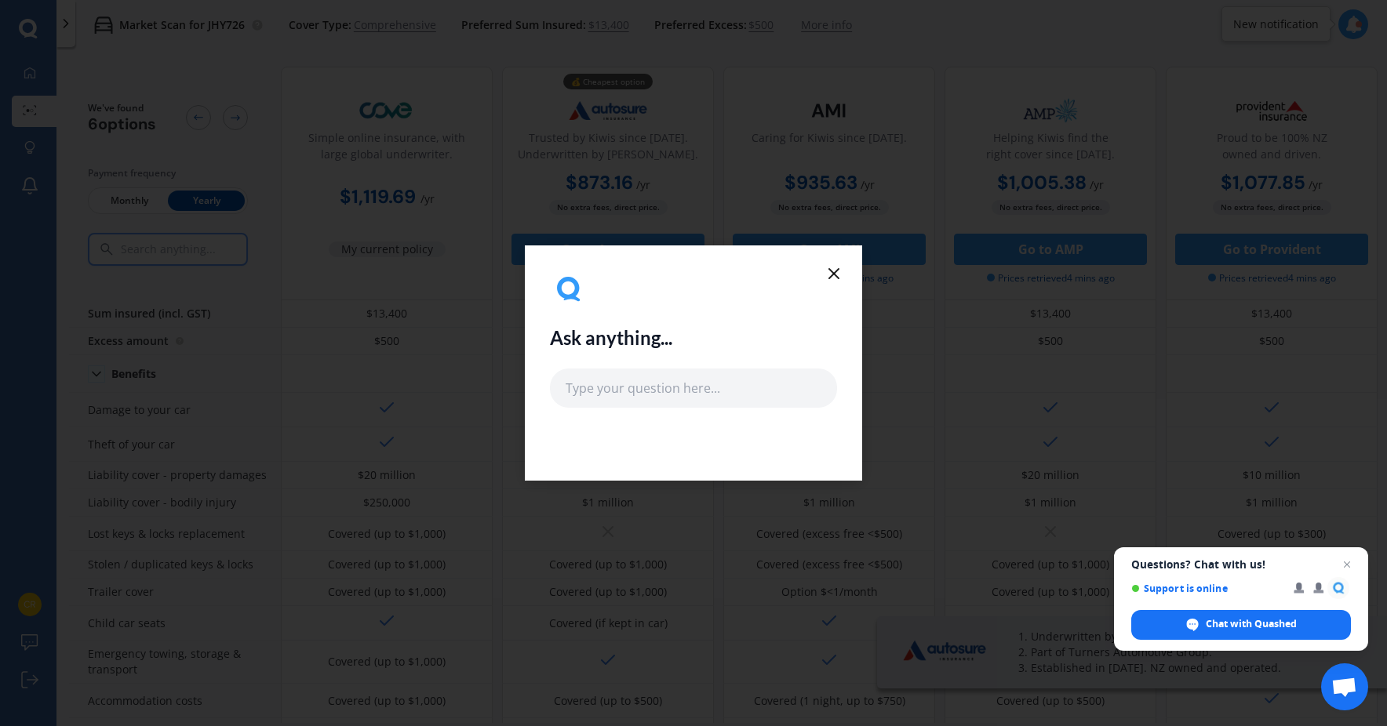
click at [834, 274] on line at bounding box center [833, 273] width 9 height 9
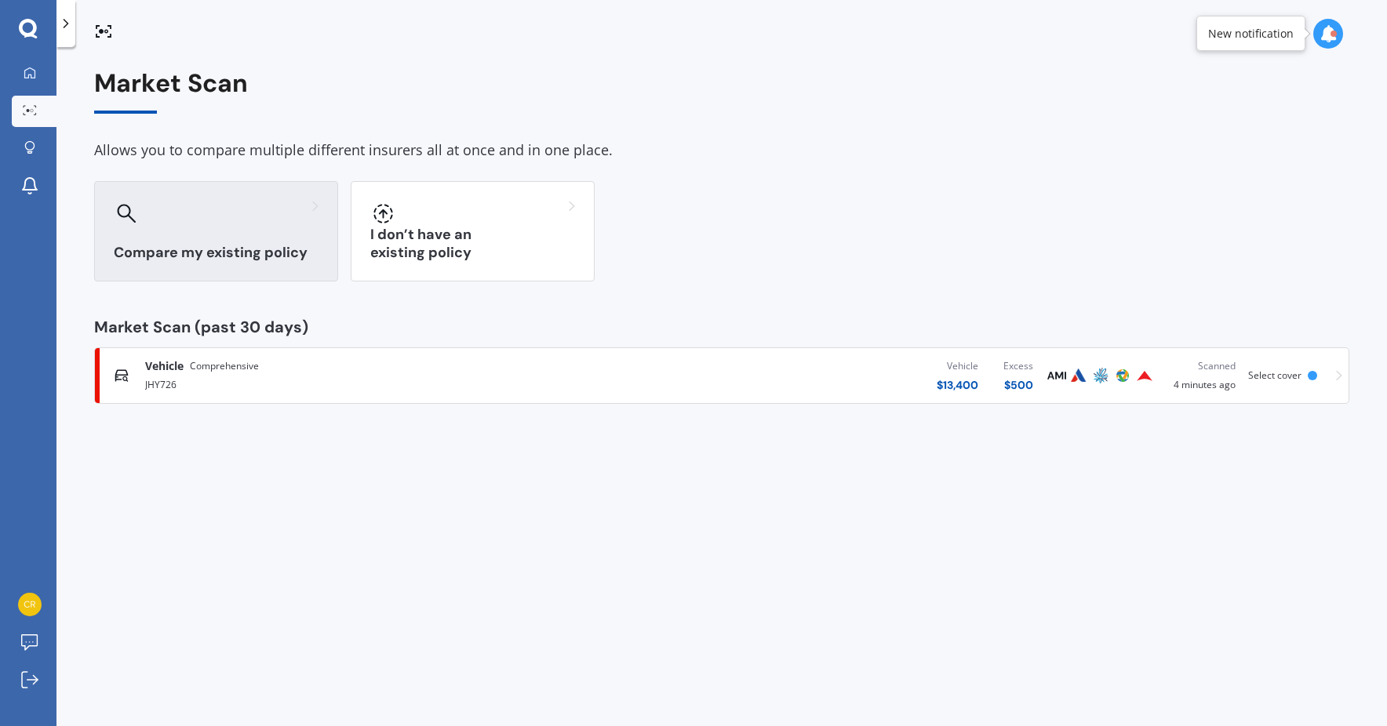
click at [290, 252] on h3 "Compare my existing policy" at bounding box center [216, 253] width 205 height 18
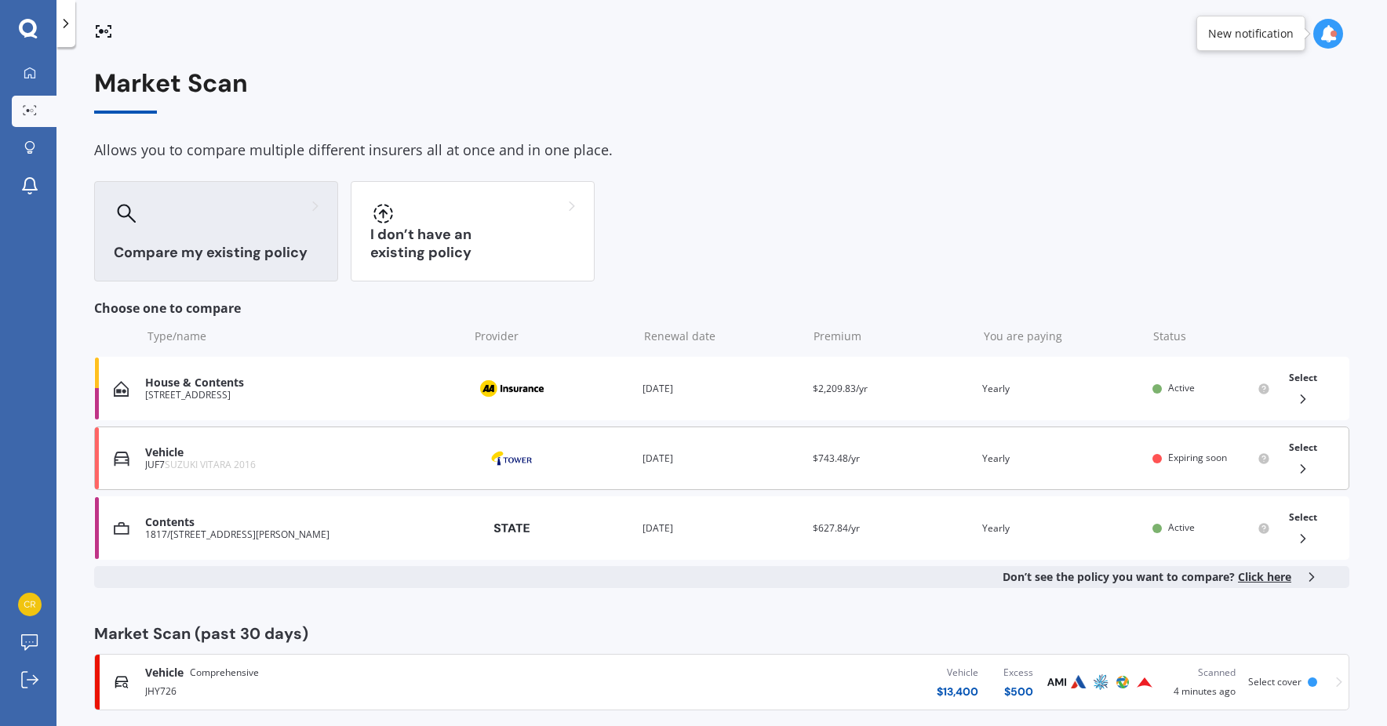
scroll to position [19, 0]
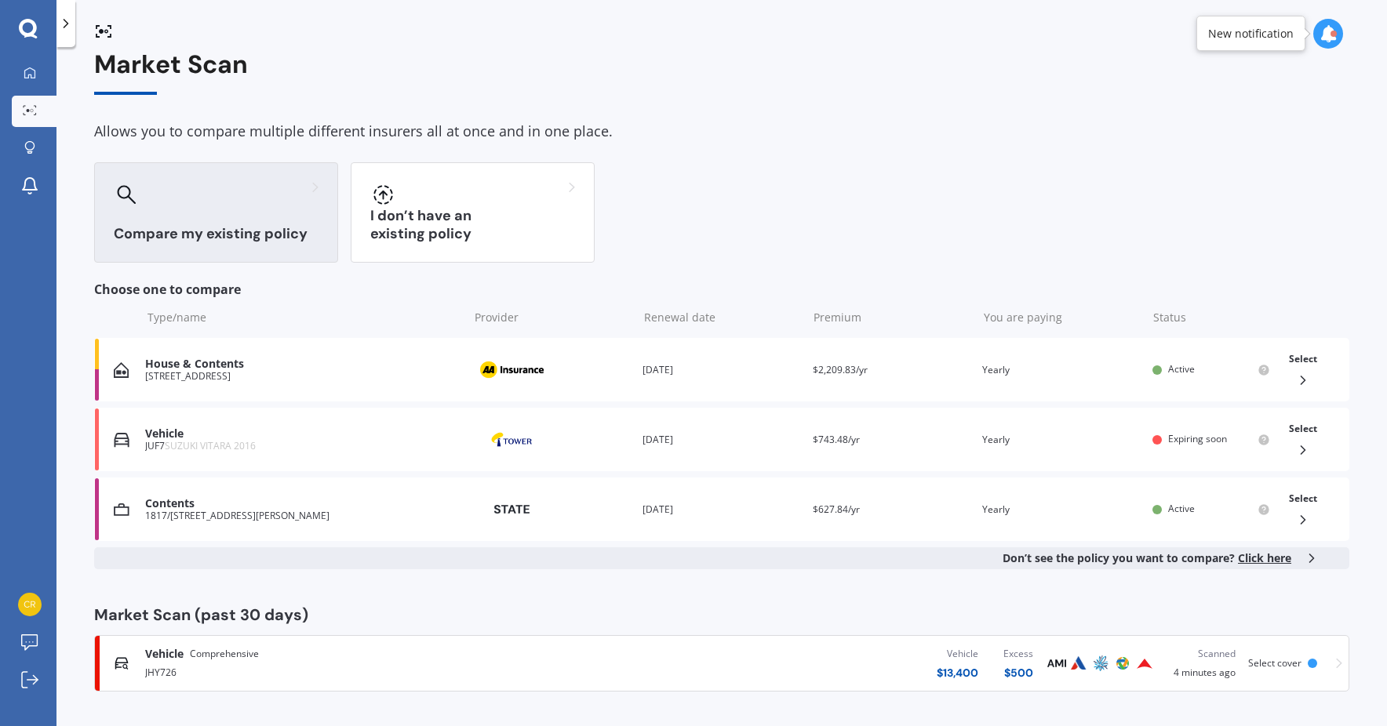
click at [1289, 666] on span "Select cover" at bounding box center [1274, 663] width 53 height 13
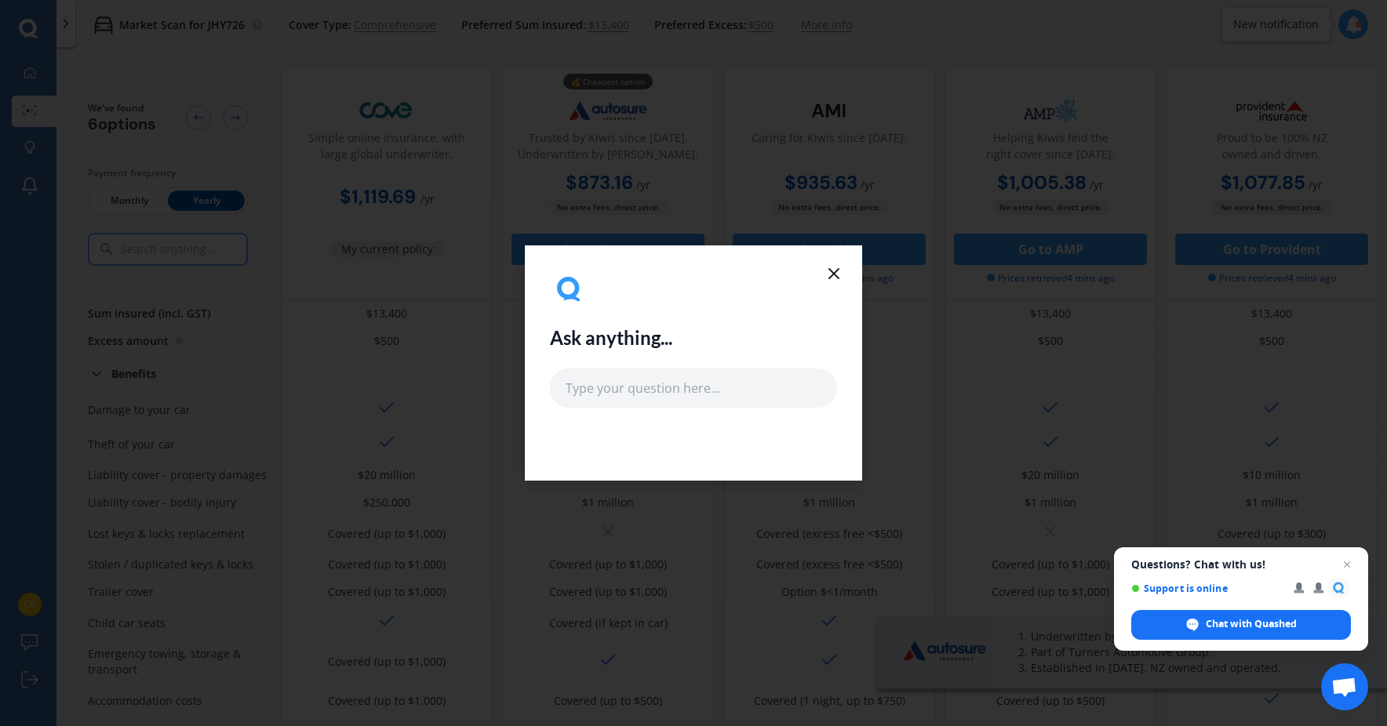
click at [830, 276] on line at bounding box center [833, 273] width 9 height 9
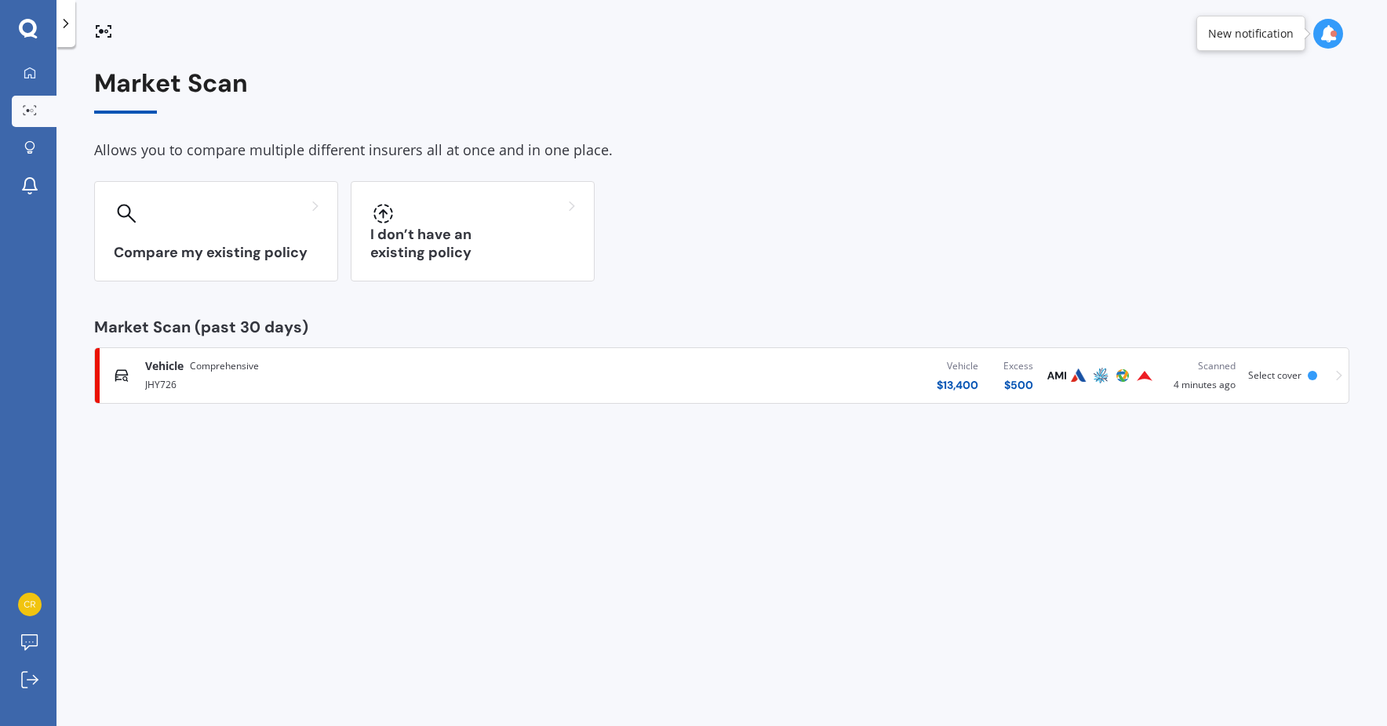
click at [1342, 373] on icon at bounding box center [1339, 375] width 6 height 11
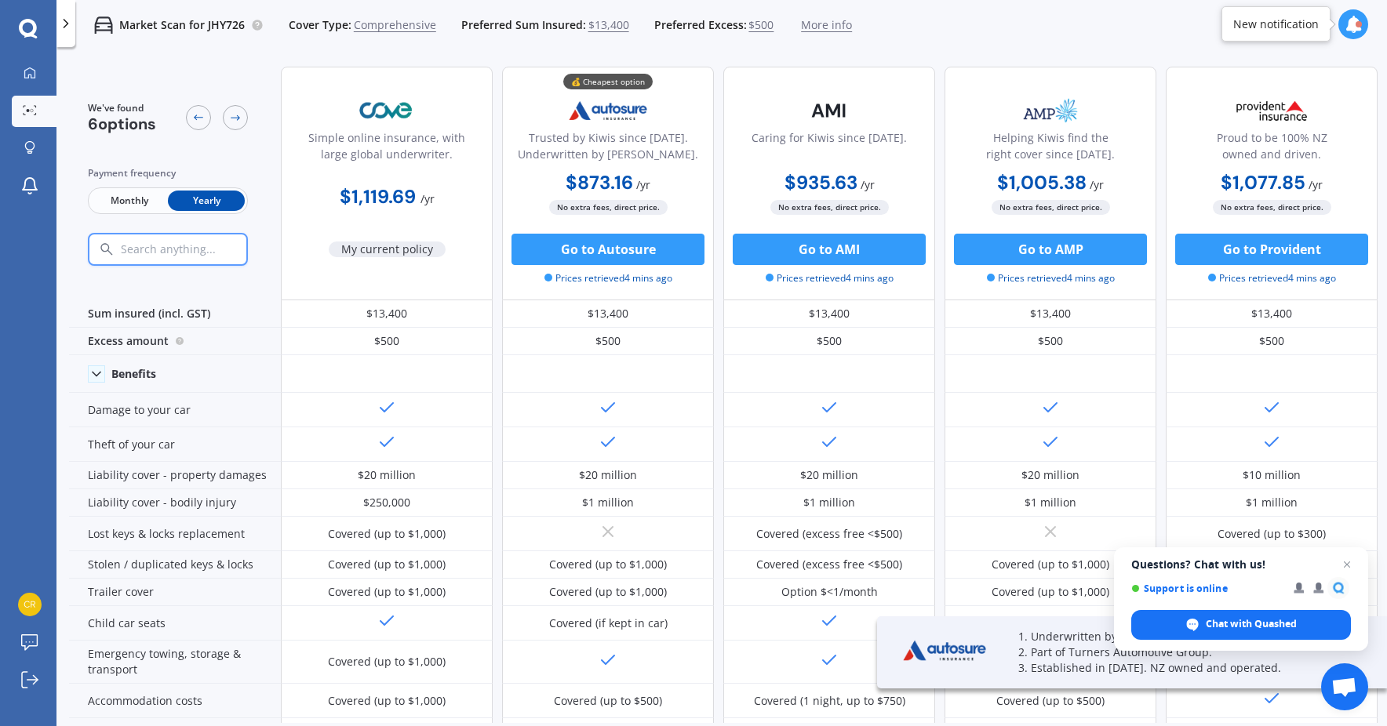
click at [814, 29] on span "More info" at bounding box center [826, 25] width 51 height 16
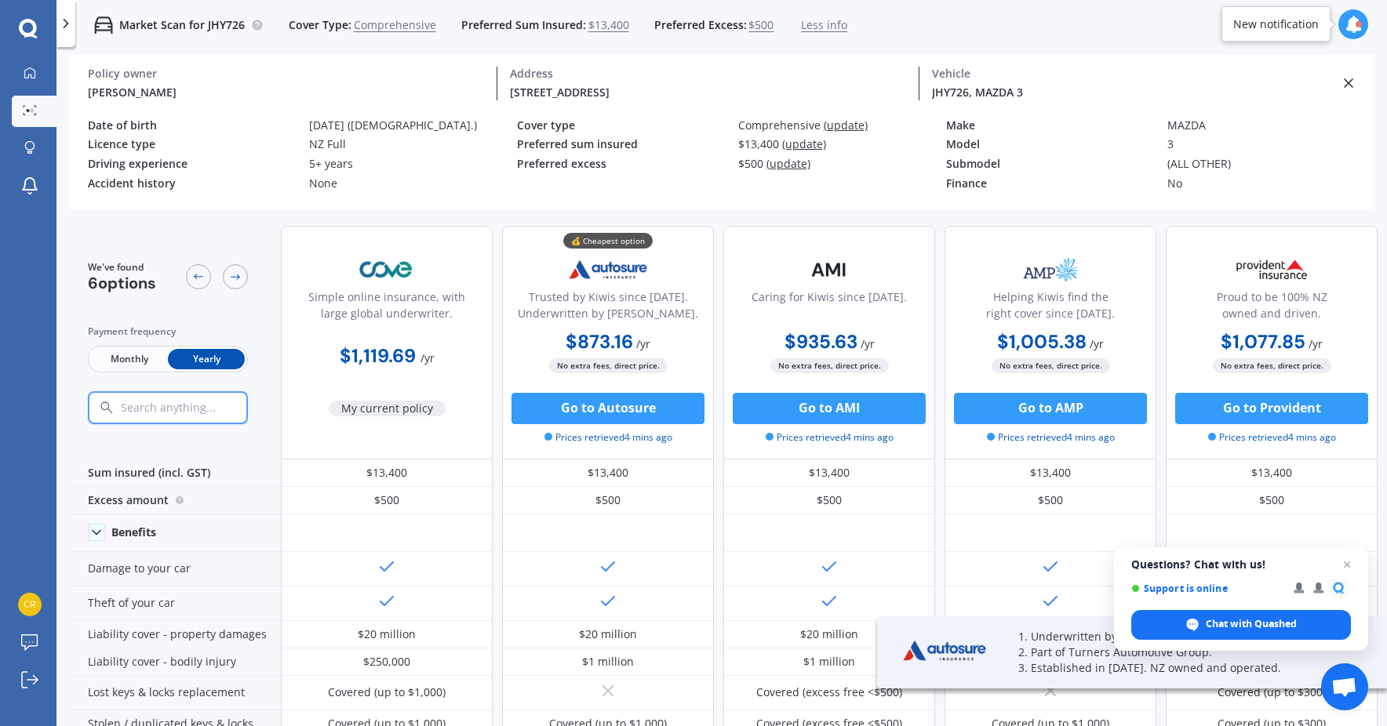
click at [526, 76] on div "Address" at bounding box center [708, 74] width 396 height 14
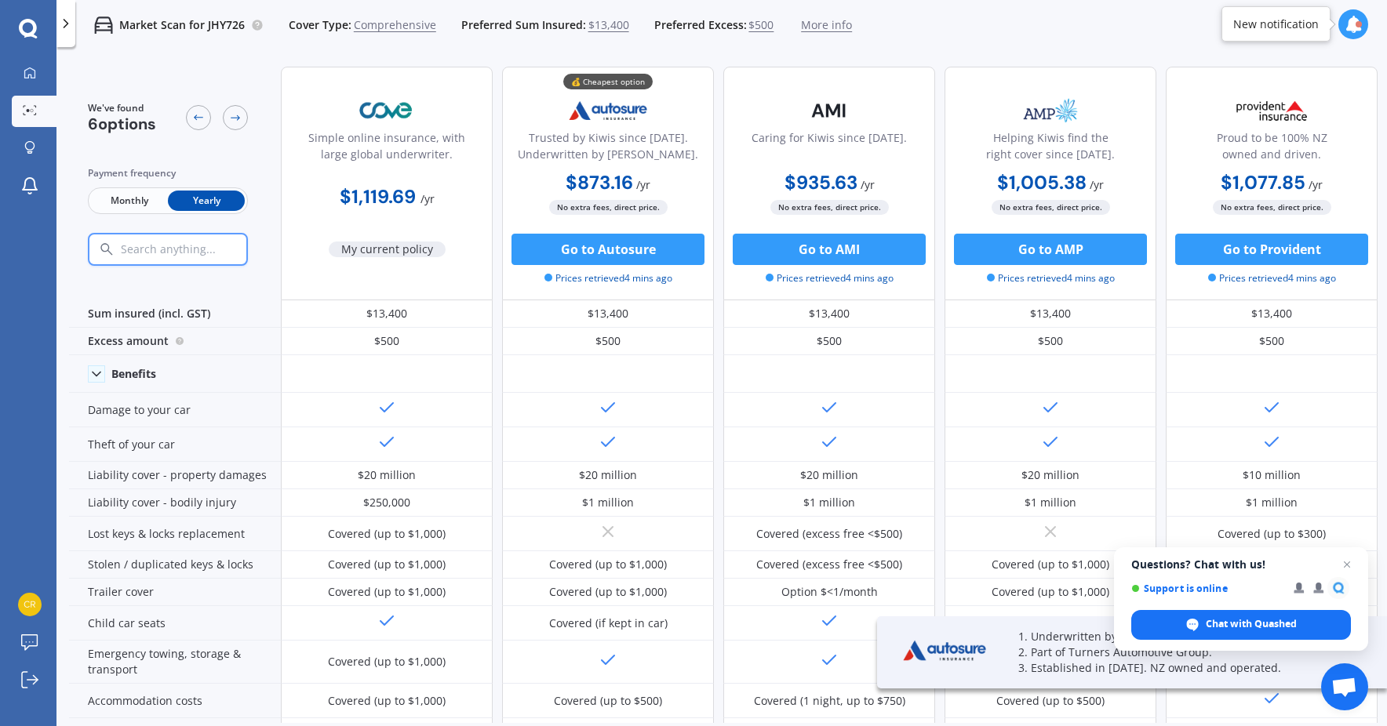
click at [832, 26] on span "More info" at bounding box center [826, 25] width 51 height 16
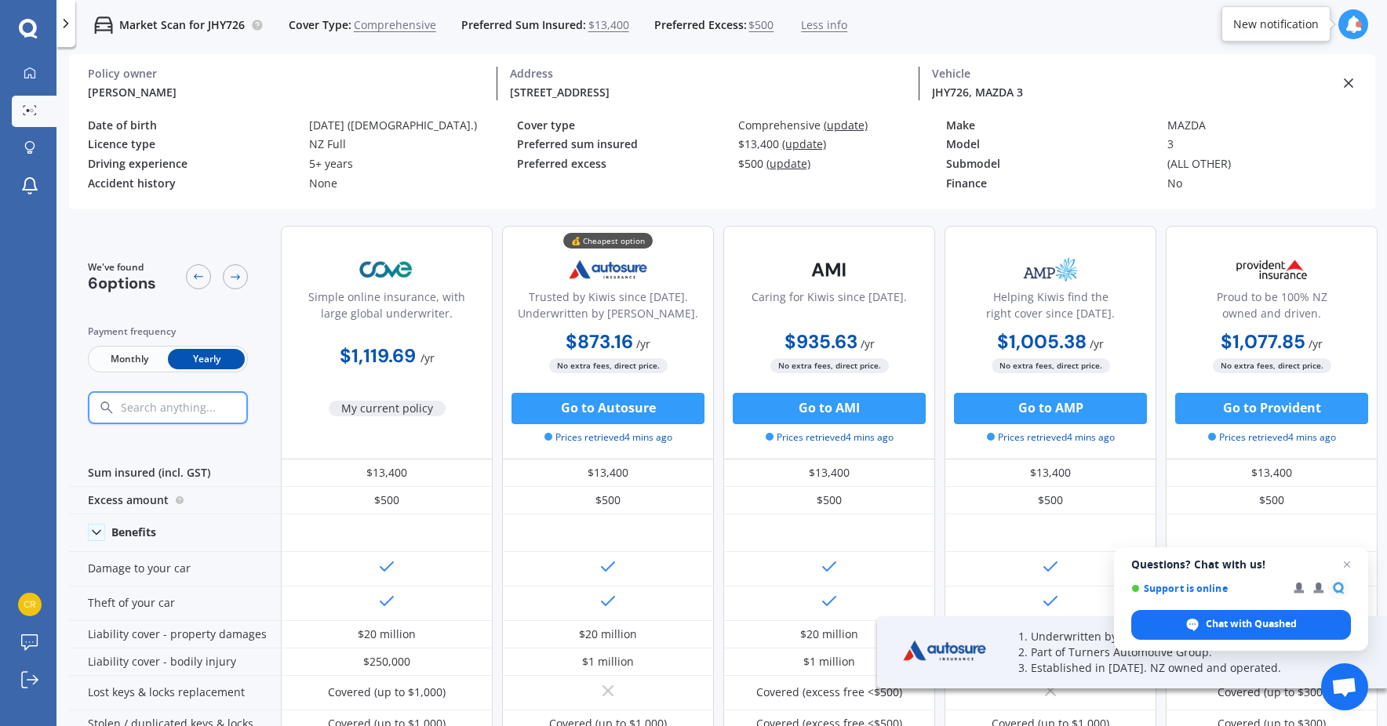
click at [1349, 83] on line at bounding box center [1349, 83] width 8 height 8
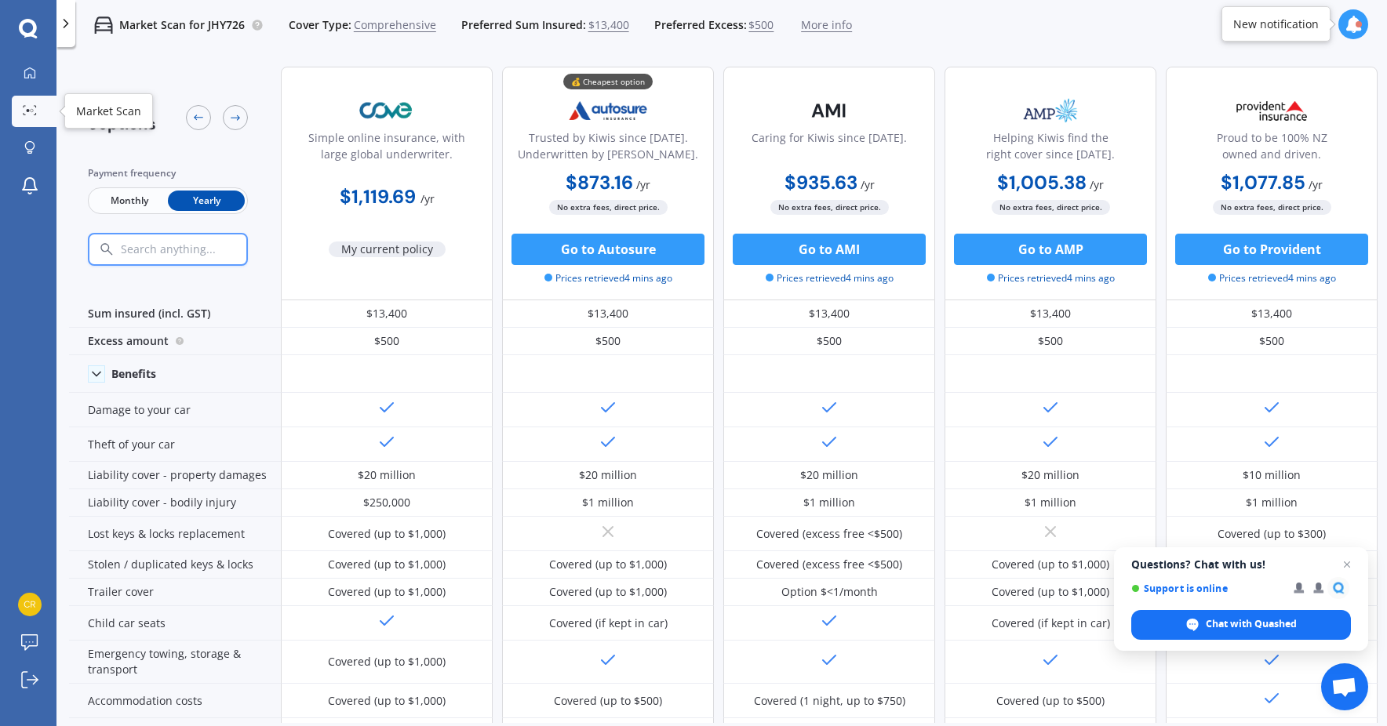
click at [38, 112] on div at bounding box center [30, 111] width 24 height 12
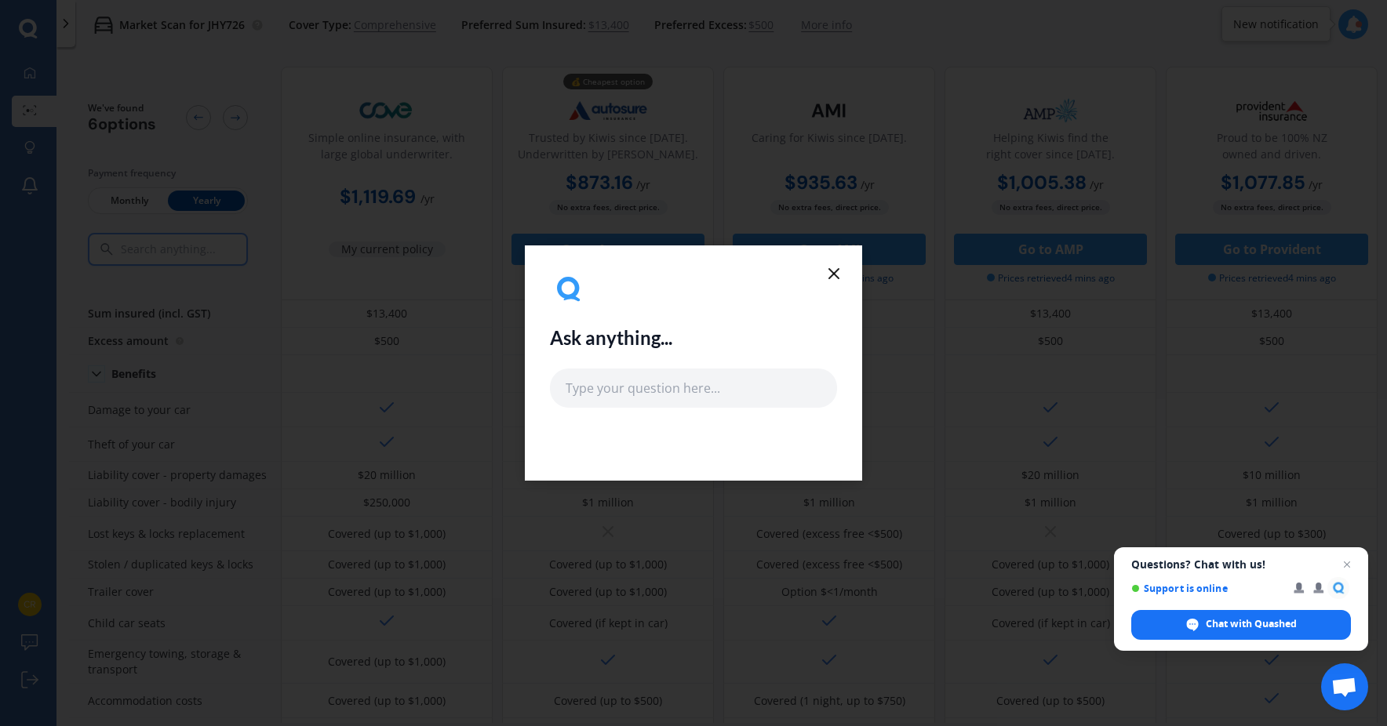
click at [829, 275] on icon at bounding box center [834, 273] width 19 height 19
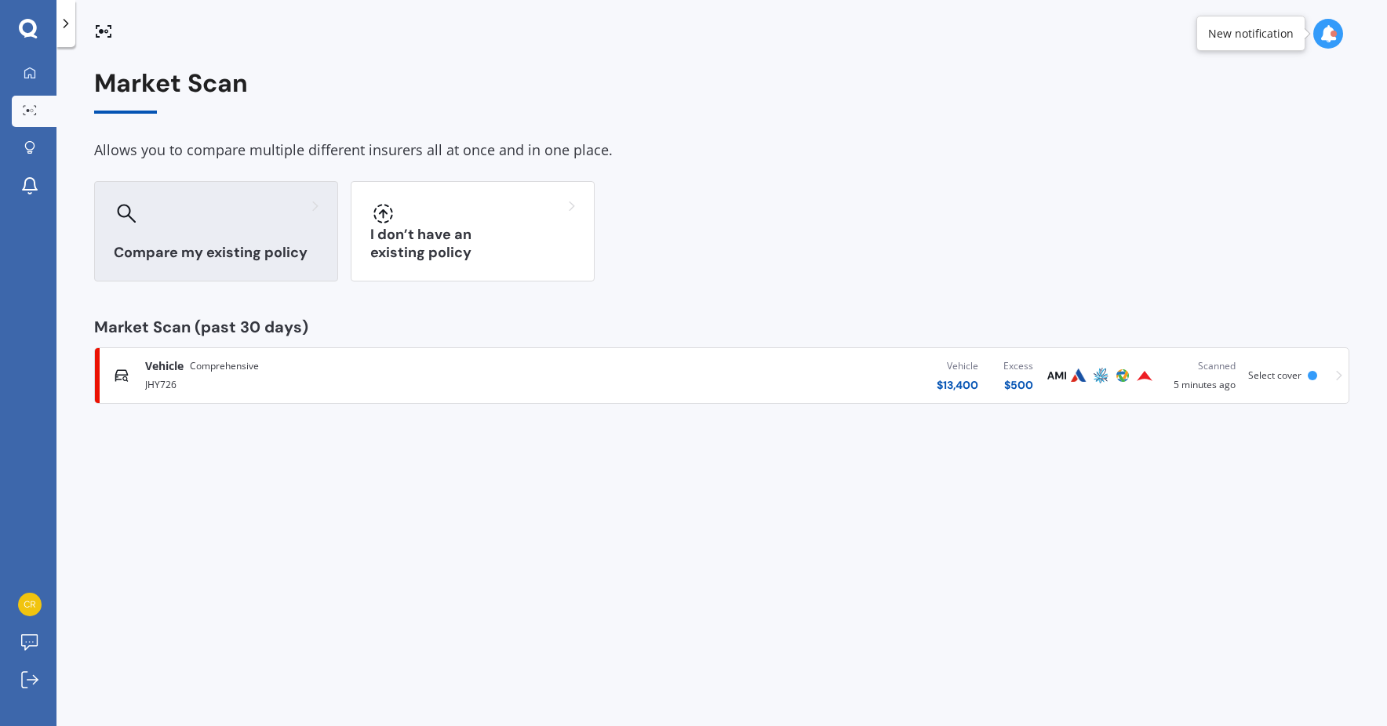
click at [297, 236] on div "Compare my existing policy" at bounding box center [216, 231] width 244 height 100
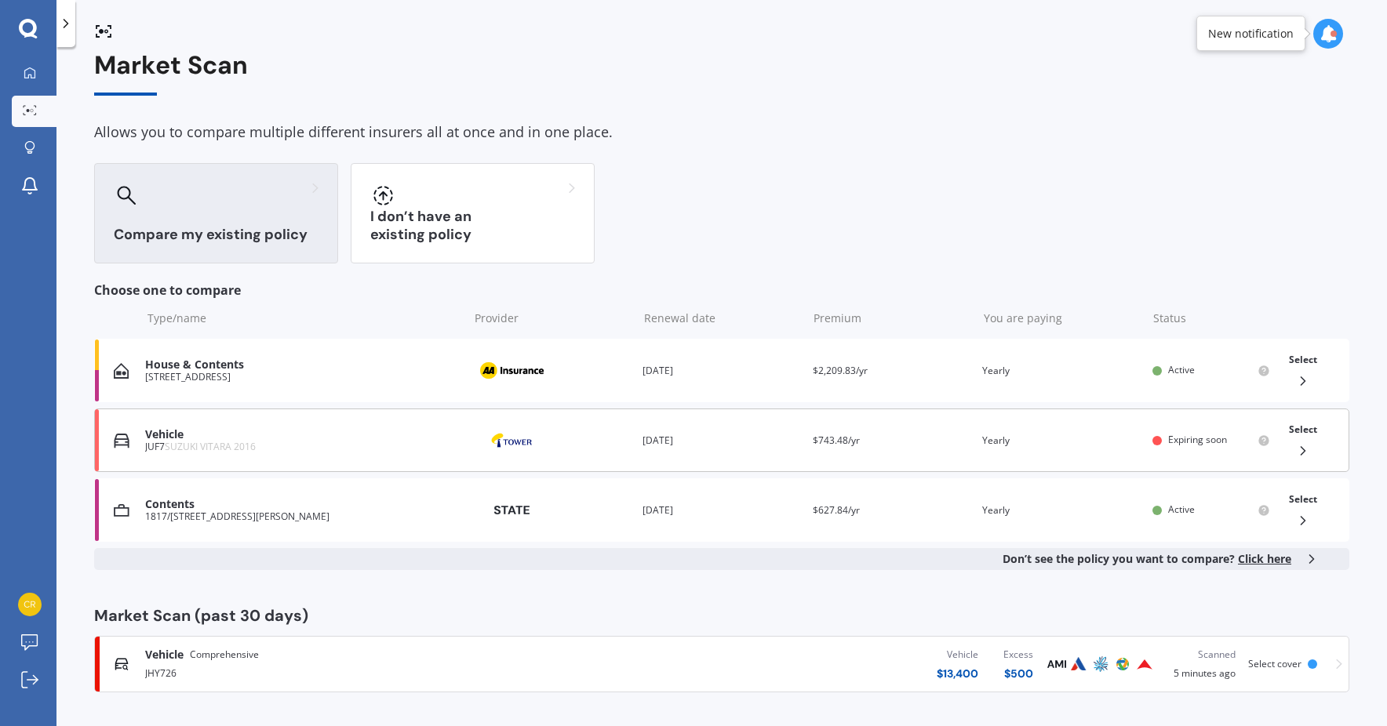
scroll to position [19, 0]
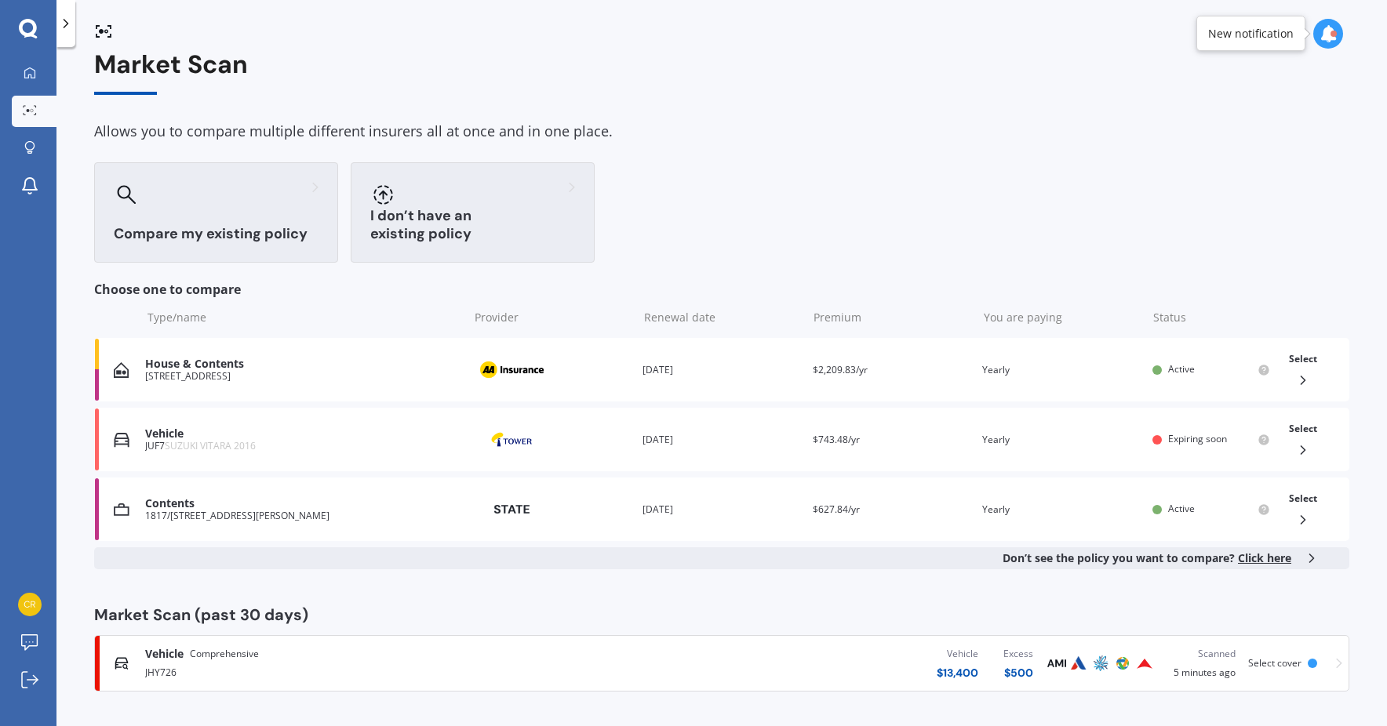
click at [548, 218] on div "I don’t have an existing policy" at bounding box center [473, 212] width 244 height 100
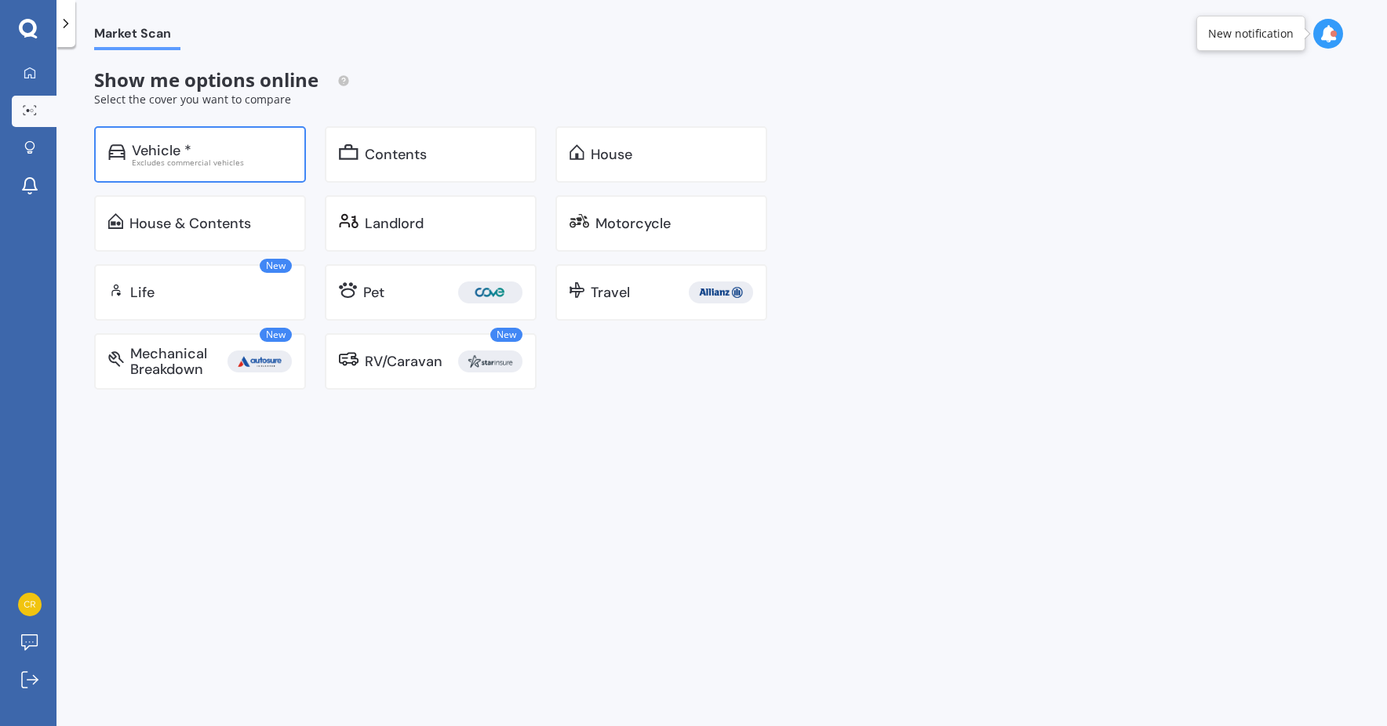
click at [279, 167] on div "Vehicle * Excludes commercial vehicles" at bounding box center [200, 154] width 212 height 56
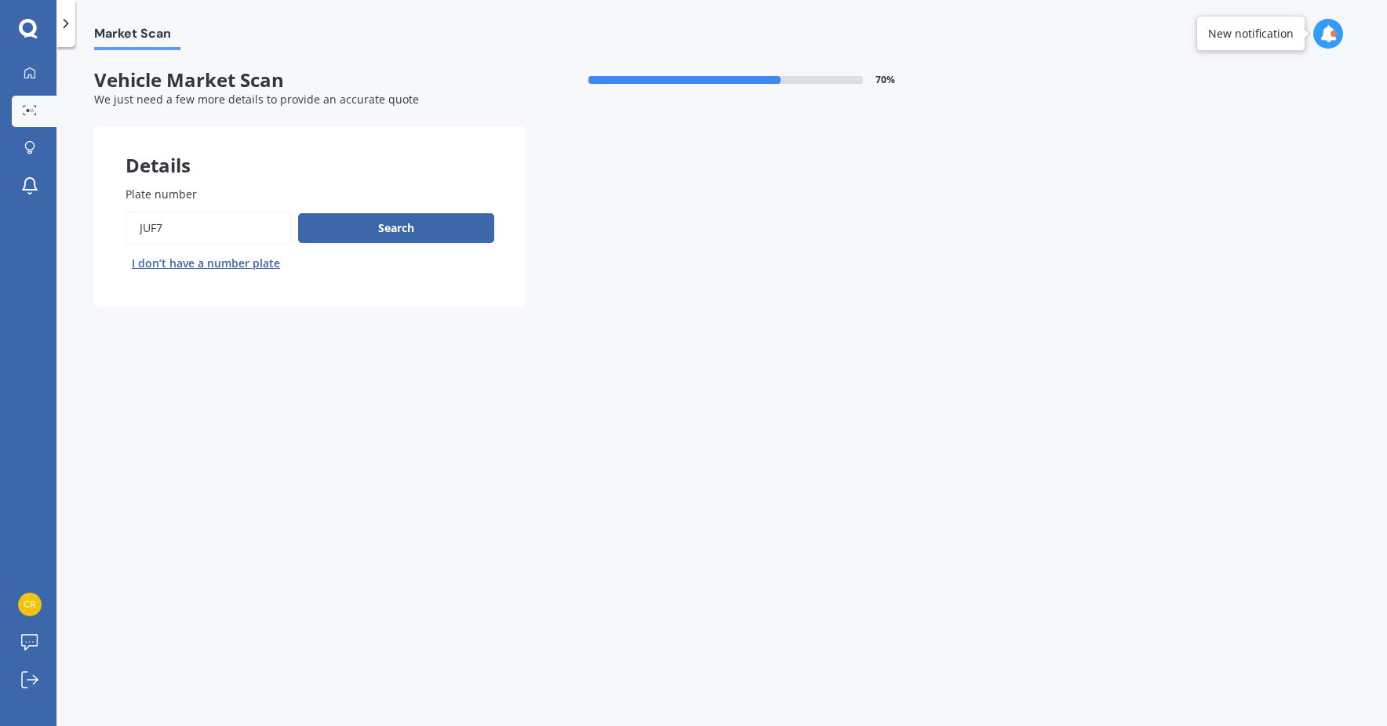
drag, startPoint x: 237, startPoint y: 220, endPoint x: 6, endPoint y: 211, distance: 230.8
click at [6, 211] on div "My Dashboard Market Scan Explore insurance Notifications Craig Carpenter Submit…" at bounding box center [693, 363] width 1387 height 726
type input "7"
click at [247, 235] on input "Plate number" at bounding box center [209, 228] width 166 height 33
type input "JHY726"
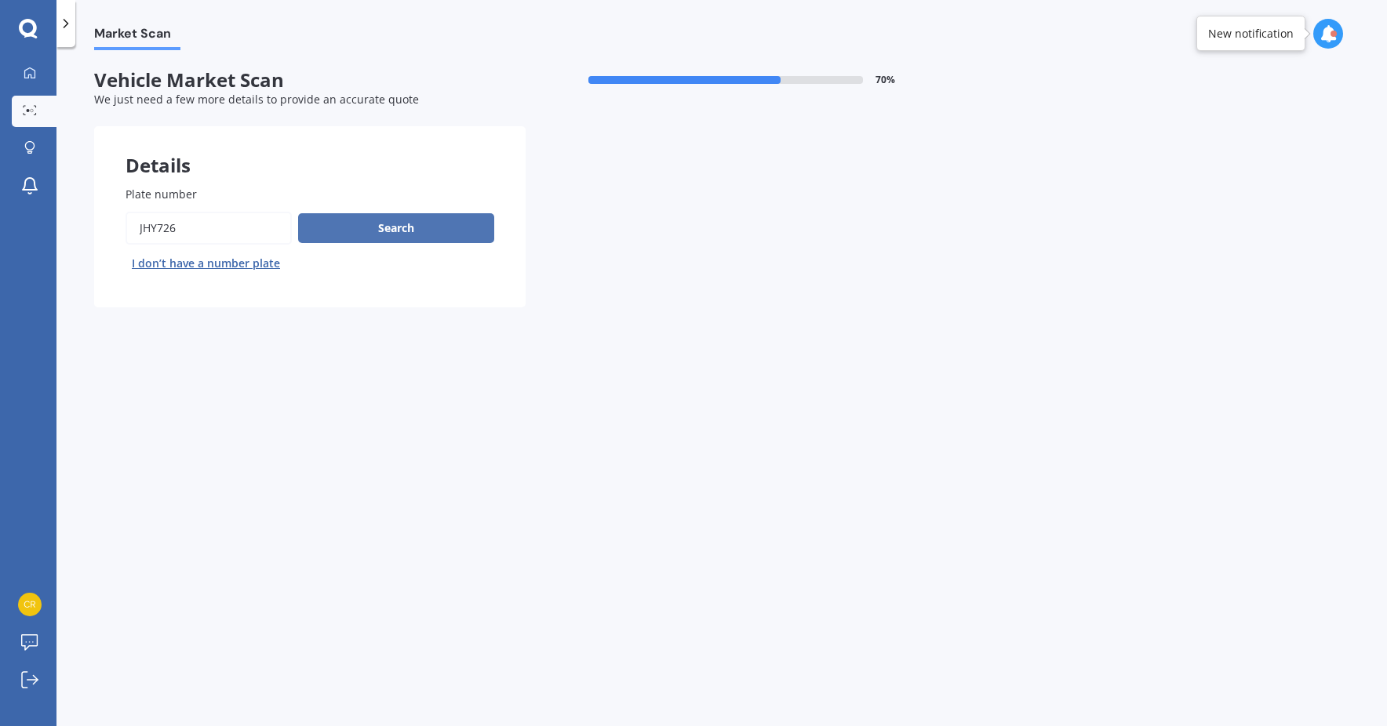
click at [392, 219] on button "Search" at bounding box center [396, 228] width 196 height 30
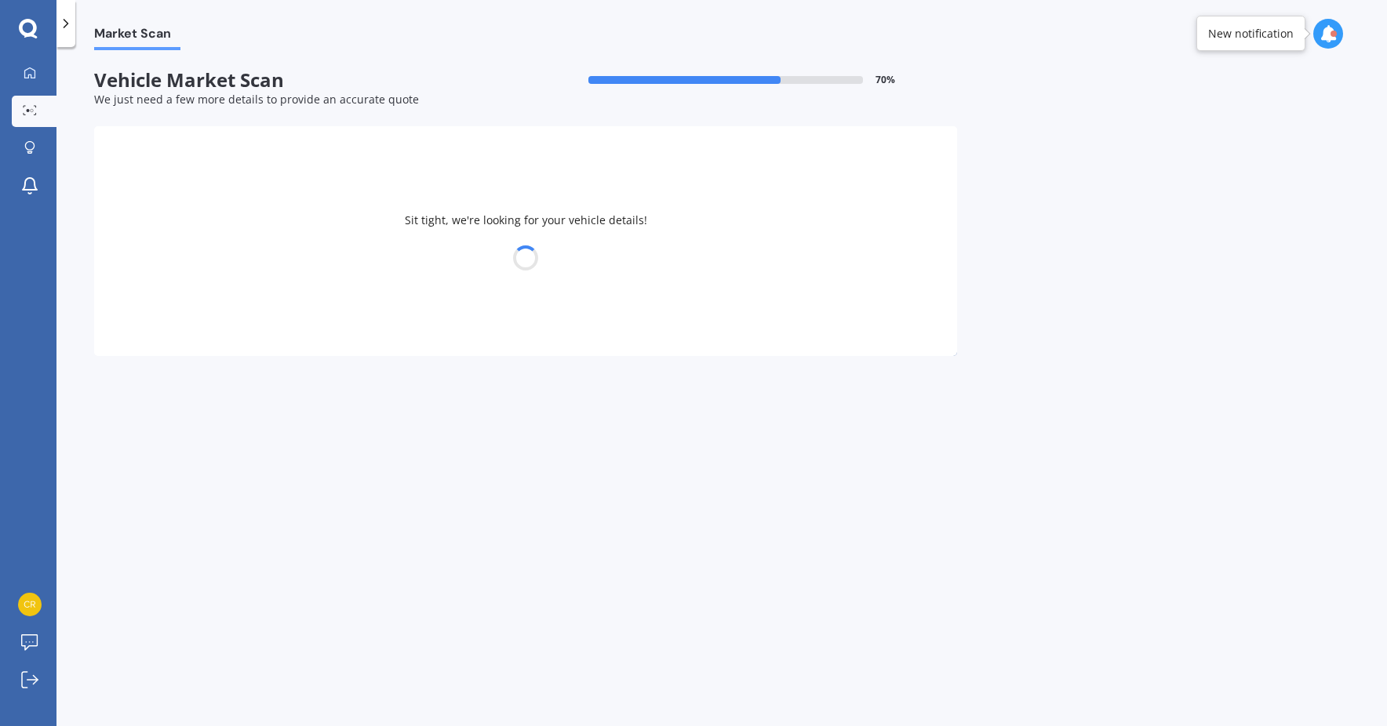
select select "MAZDA"
select select "09"
select select "11"
select select "1981"
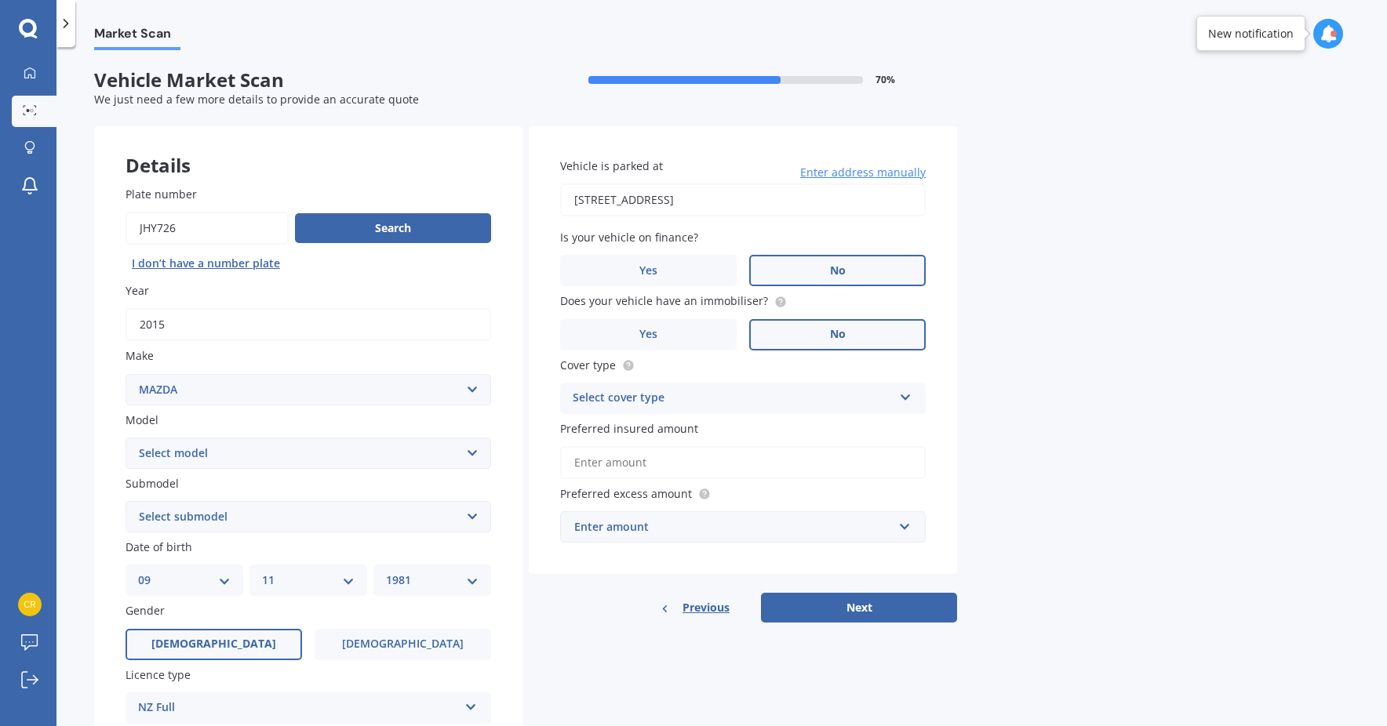
click at [322, 447] on select "Select model 121 2 3 323 323 / Familia 6 626 929 Atenza Autozam Axela AZ3 B2000…" at bounding box center [309, 453] width 366 height 31
select select "3"
click at [126, 438] on select "Select model 121 2 3 323 323 / Familia 6 626 929 Atenza Autozam Axela AZ3 B2000…" at bounding box center [309, 453] width 366 height 31
click at [346, 508] on select "Select submodel (all other) 2.0 GLX 2.0GSX Hatch MPS 2.3 6MT MPS Turbo SP22 LTD…" at bounding box center [309, 516] width 366 height 31
select select "(ALL OTHER)"
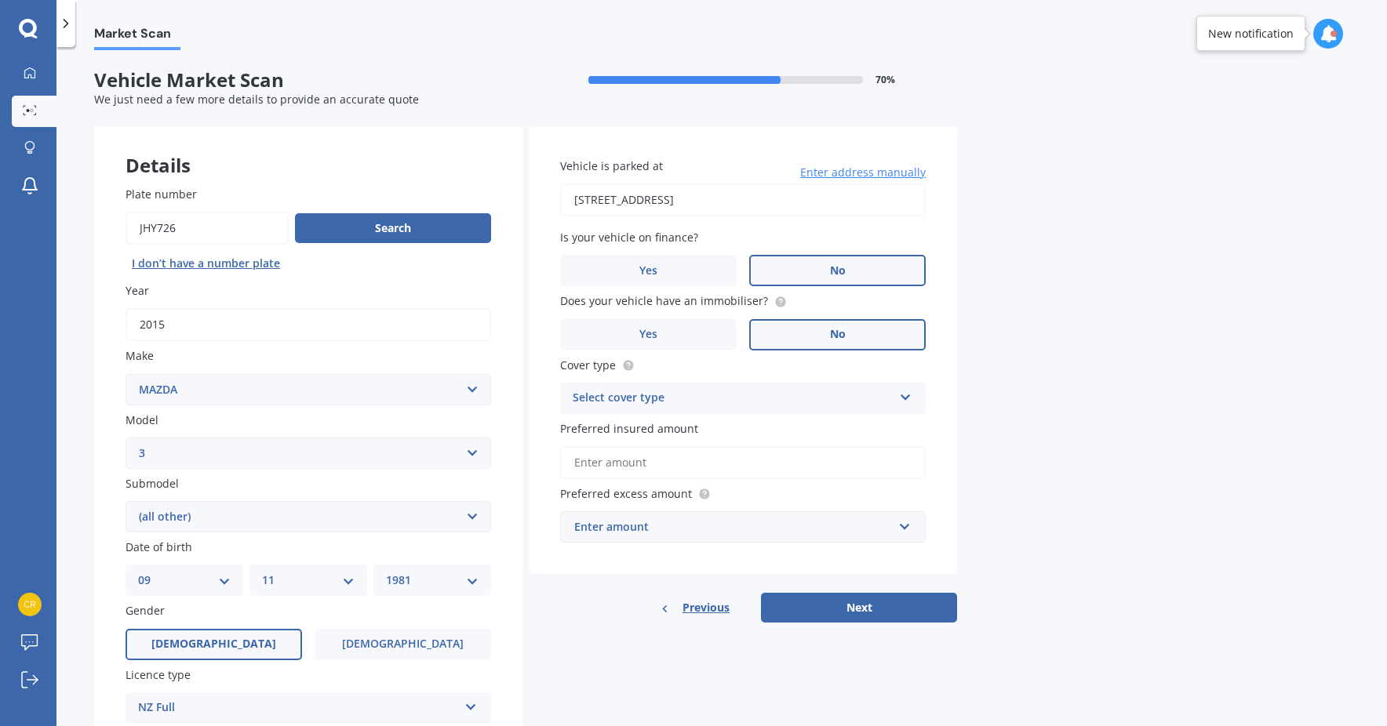
click at [126, 501] on select "Select submodel (all other) 2.0 GLX 2.0GSX Hatch MPS 2.3 6MT MPS Turbo SP22 LTD…" at bounding box center [309, 516] width 366 height 31
click at [828, 198] on input "27 Hekerua Road, Oneroa, Waiheke Island 1081" at bounding box center [743, 200] width 366 height 33
drag, startPoint x: 482, startPoint y: 178, endPoint x: 300, endPoint y: 166, distance: 181.7
click at [300, 166] on div "Details Plate number Search I don’t have a number plate Year 2015 Make Select m…" at bounding box center [525, 504] width 863 height 757
type input "1"
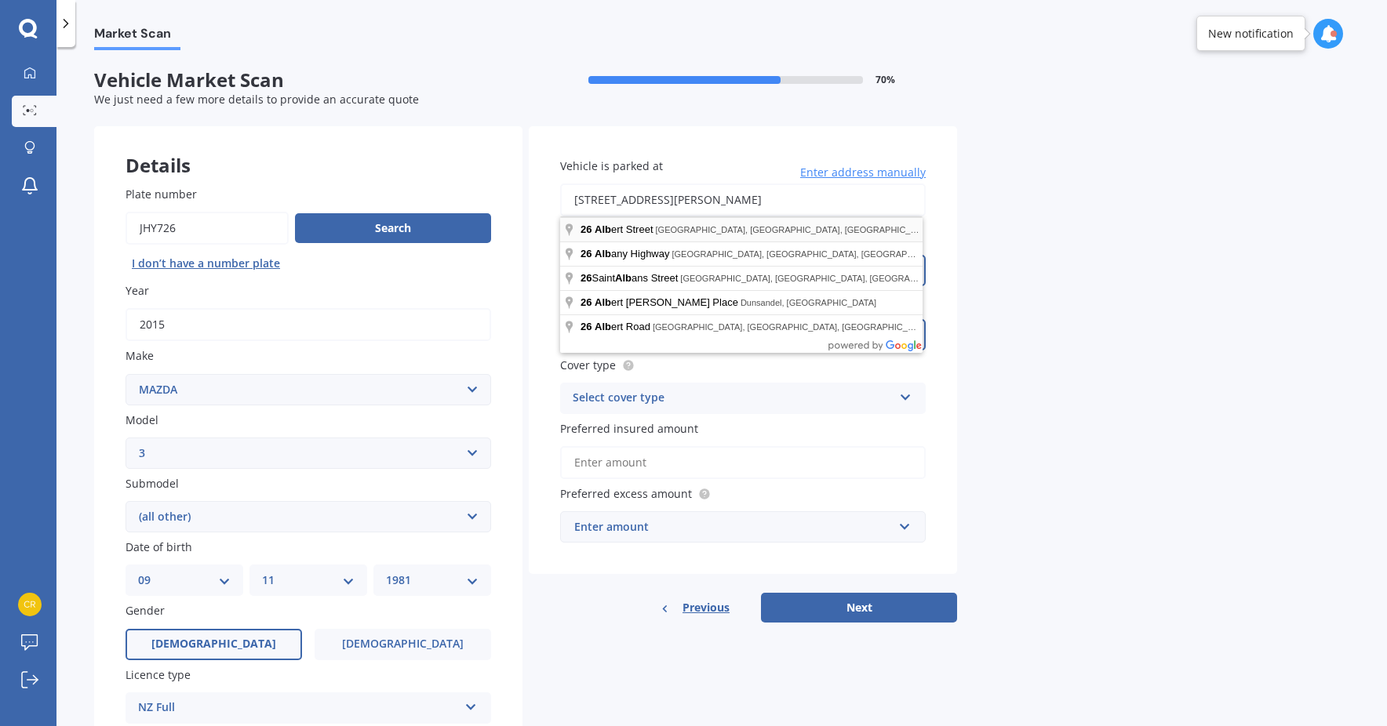
type input "26 Albert Street, Auckland Central, Auckland 1010"
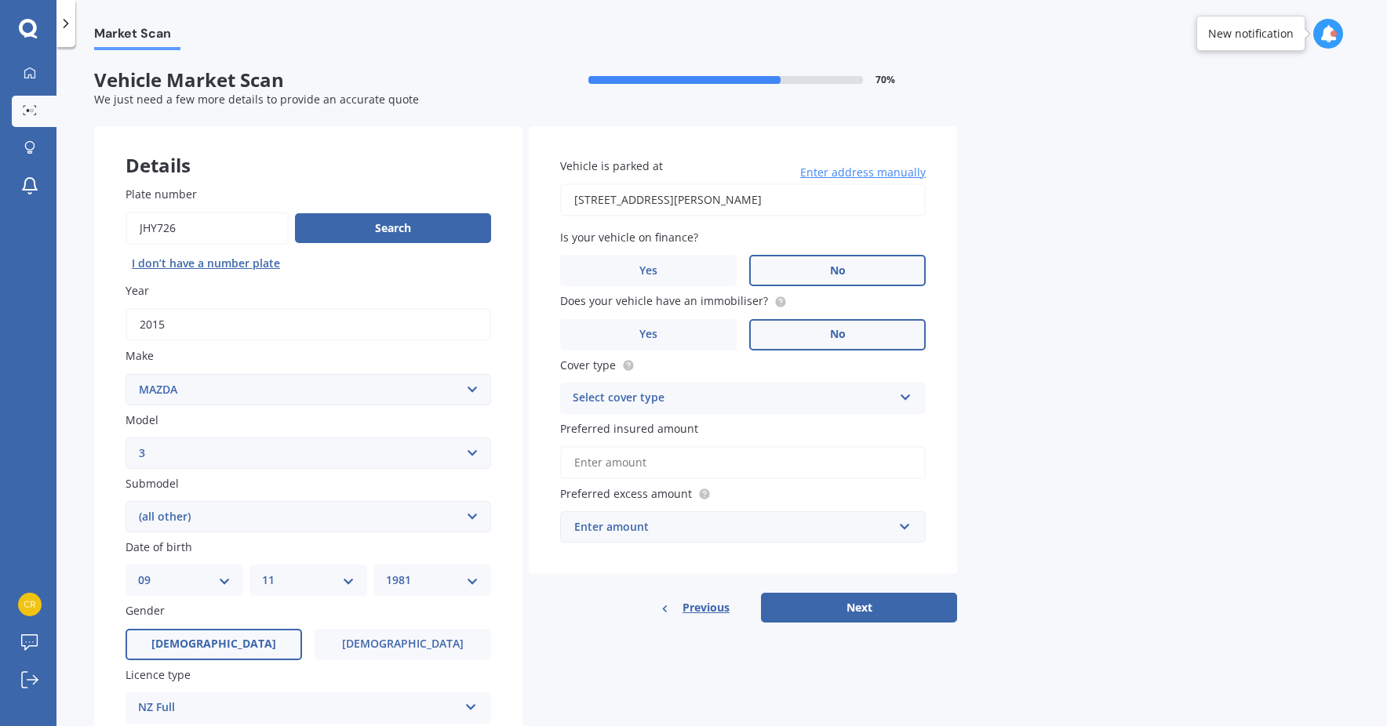
click at [687, 473] on input "Preferred insured amount" at bounding box center [743, 462] width 366 height 33
paste input "$13,400"
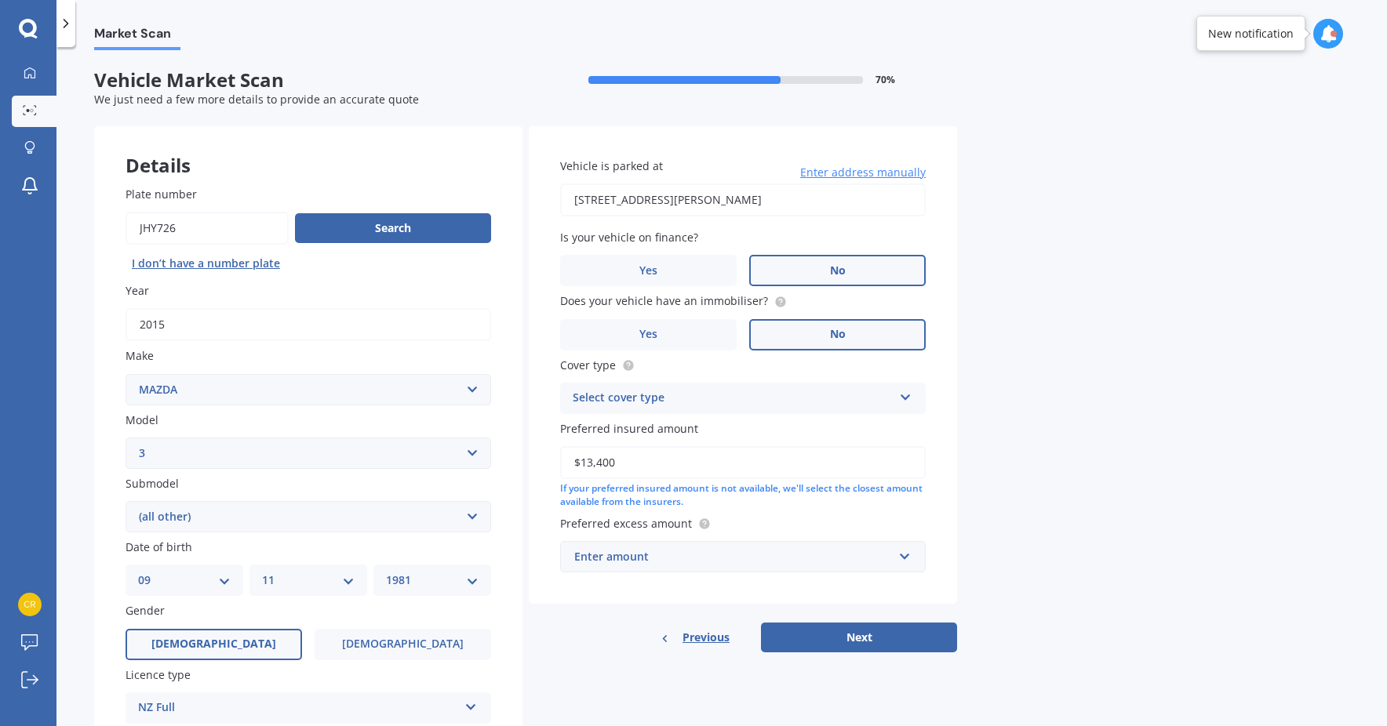
click at [584, 467] on input "$13,400" at bounding box center [743, 462] width 366 height 33
click at [581, 466] on input "$13,400" at bounding box center [743, 462] width 366 height 33
type input "$13,400"
click at [734, 555] on div "Enter amount" at bounding box center [733, 556] width 319 height 17
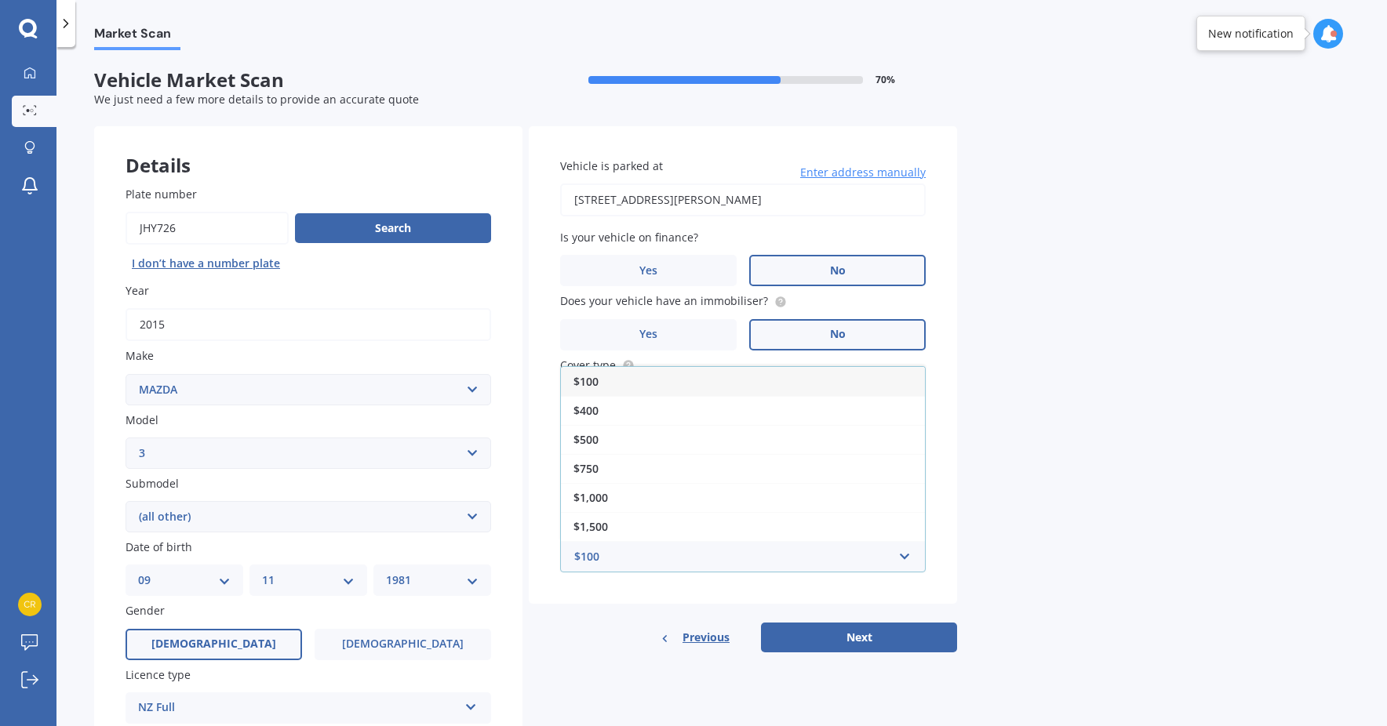
click at [1135, 503] on div "Market Scan Vehicle Market Scan 70 % We just need a few more details to provide…" at bounding box center [721, 389] width 1331 height 679
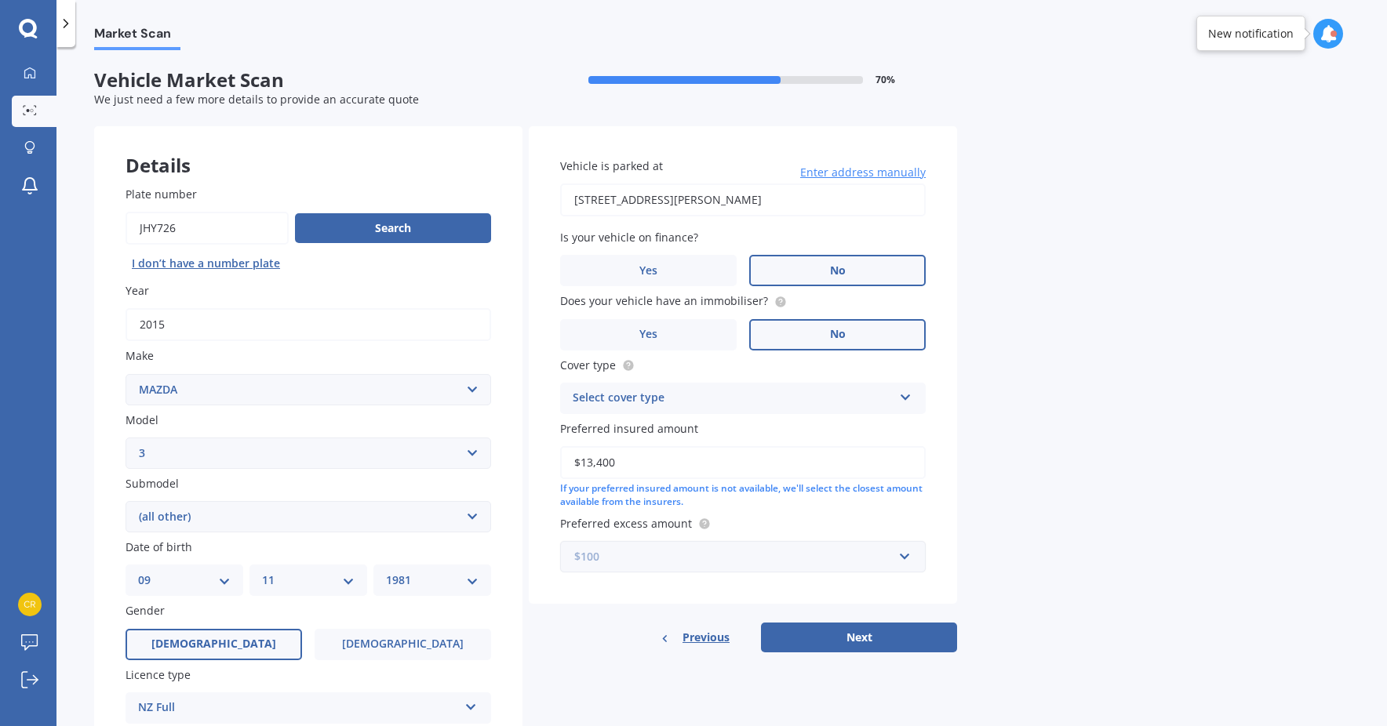
click at [904, 556] on input "text" at bounding box center [737, 557] width 351 height 30
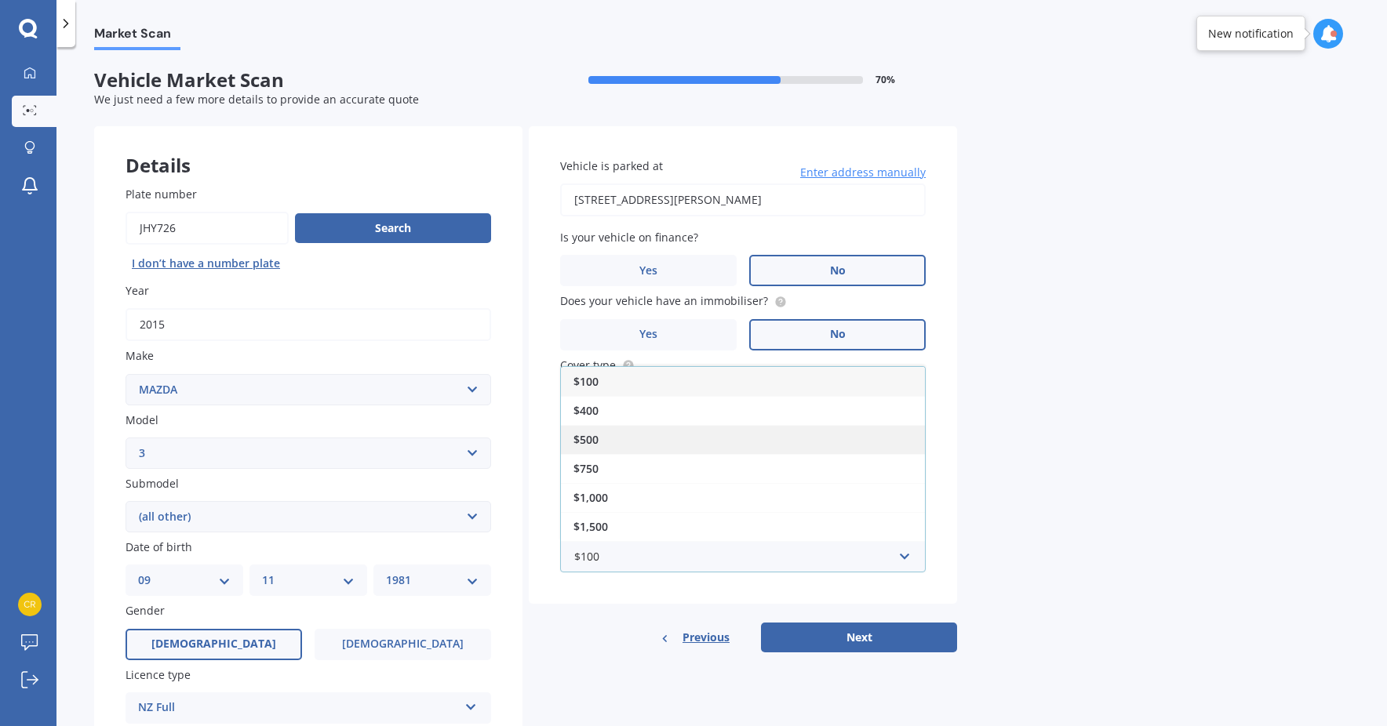
click at [765, 450] on div "$500" at bounding box center [743, 439] width 364 height 29
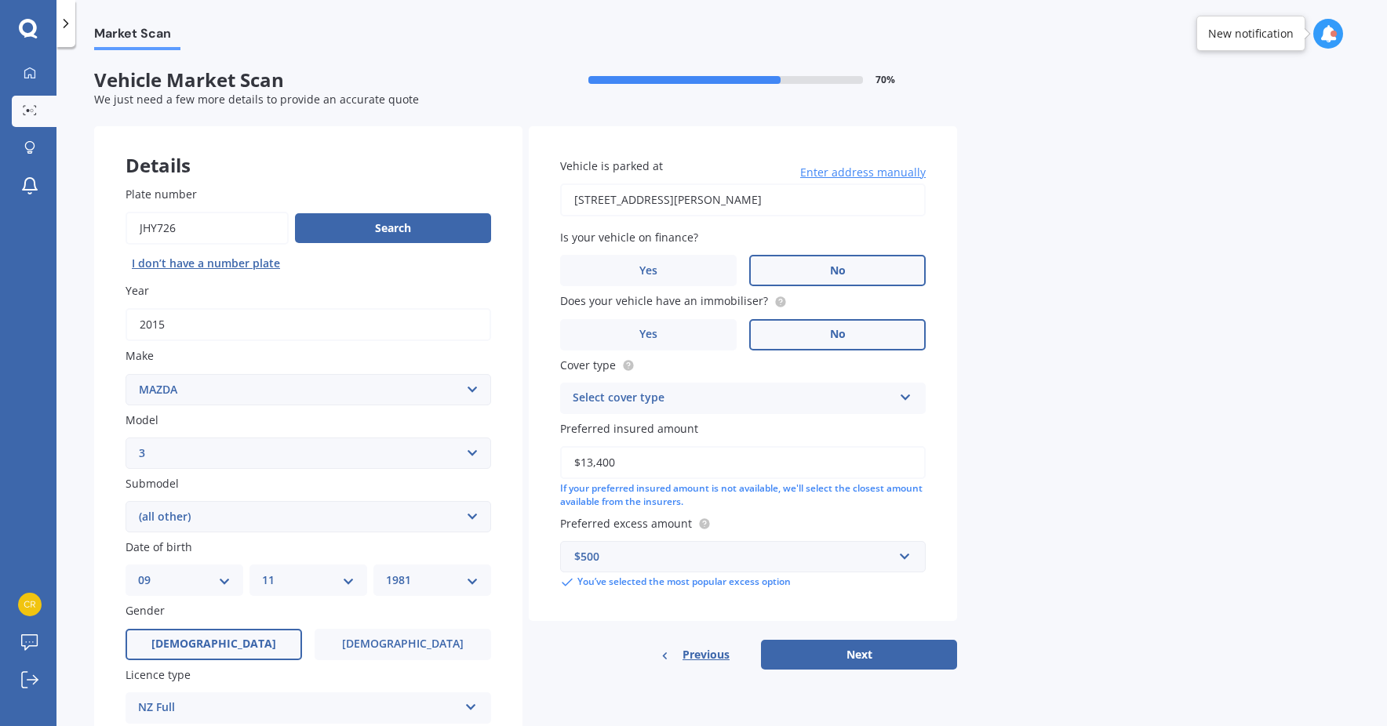
click at [1056, 522] on div "Market Scan Vehicle Market Scan 70 % We just need a few more details to provide…" at bounding box center [721, 389] width 1331 height 679
click at [918, 648] on button "Next" at bounding box center [859, 655] width 196 height 30
click at [829, 417] on div "Vehicle is parked at 26 Albert Street, Auckland Central, Auckland 1010 Enter ad…" at bounding box center [743, 373] width 428 height 495
click at [833, 410] on div "Select cover type Comprehensive Third Party, Fire & Theft Third Party" at bounding box center [743, 398] width 366 height 31
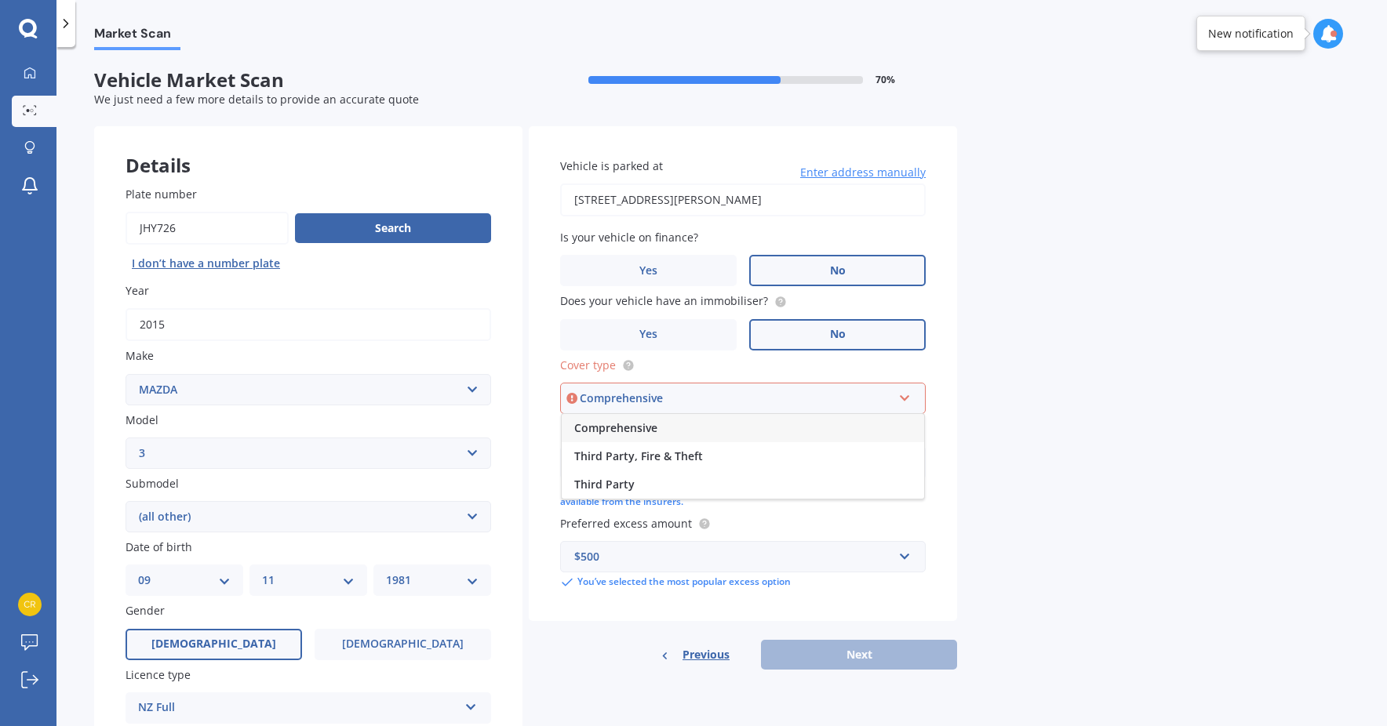
click at [834, 426] on div "Comprehensive" at bounding box center [743, 428] width 362 height 28
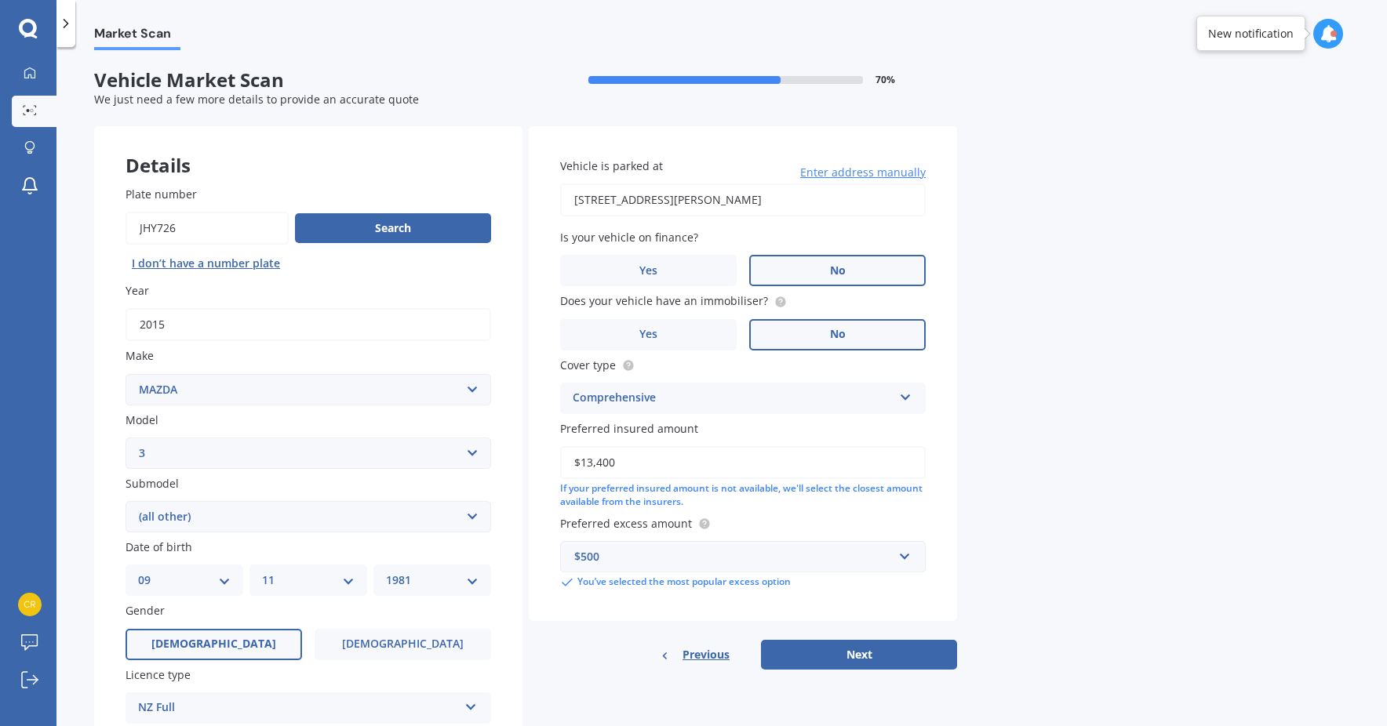
click at [864, 650] on button "Next" at bounding box center [859, 655] width 196 height 30
select select "09"
select select "11"
select select "1981"
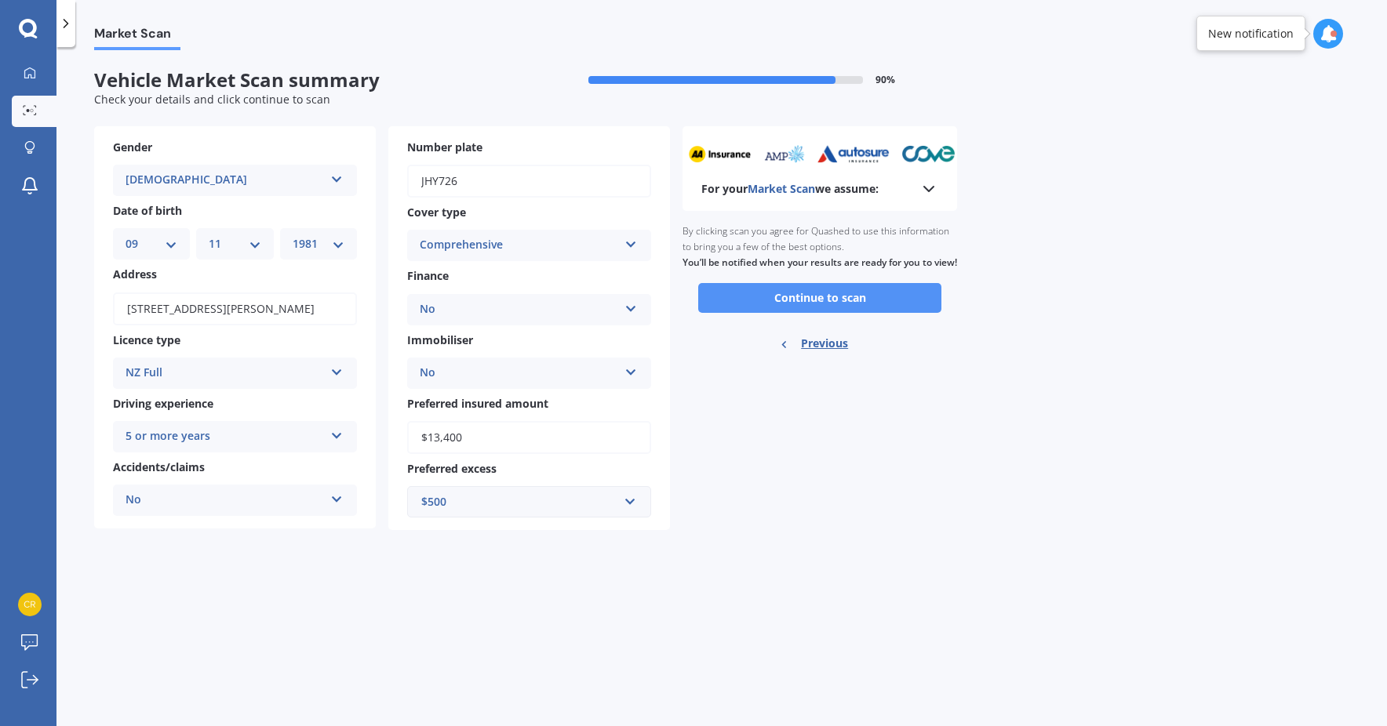
click at [847, 313] on button "Continue to scan" at bounding box center [819, 298] width 243 height 30
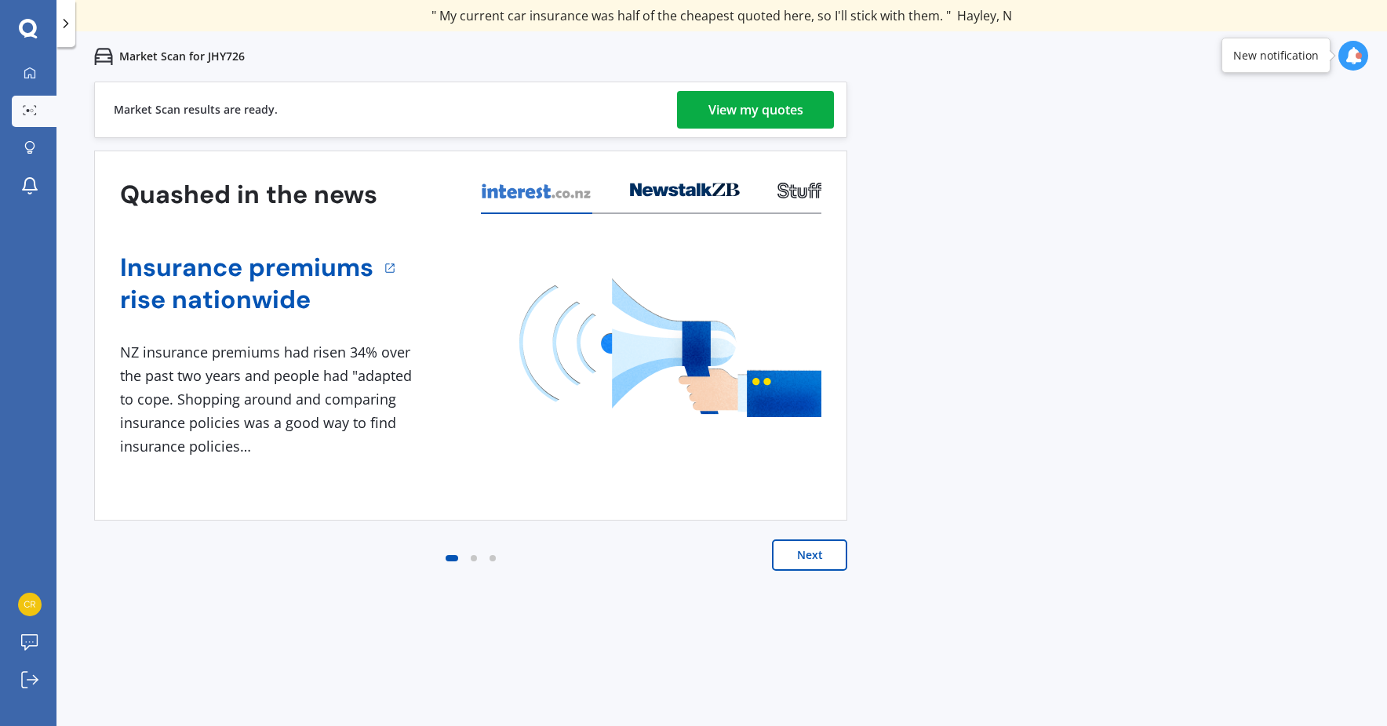
click at [766, 99] on div "View my quotes" at bounding box center [755, 110] width 95 height 38
